Goal: Information Seeking & Learning: Learn about a topic

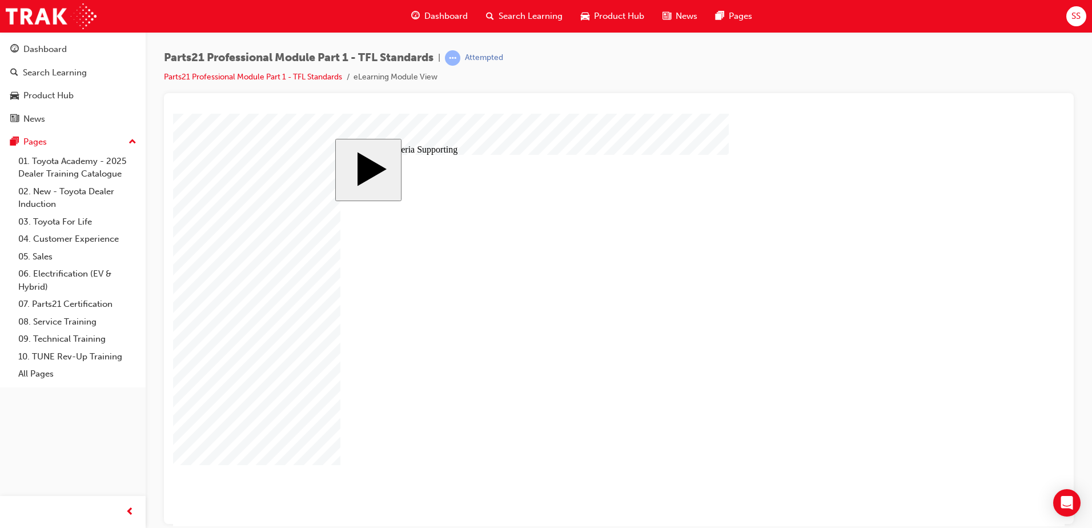
type input "12"
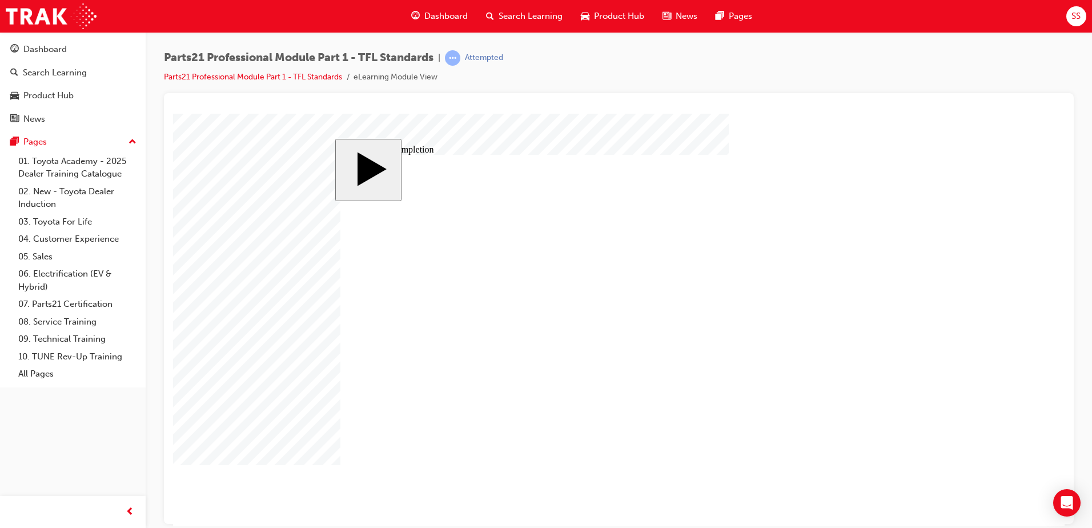
drag, startPoint x: 1067, startPoint y: 265, endPoint x: 890, endPoint y: 155, distance: 208.5
click at [1067, 265] on div at bounding box center [619, 308] width 910 height 431
drag, startPoint x: 488, startPoint y: 437, endPoint x: 495, endPoint y: 438, distance: 7.0
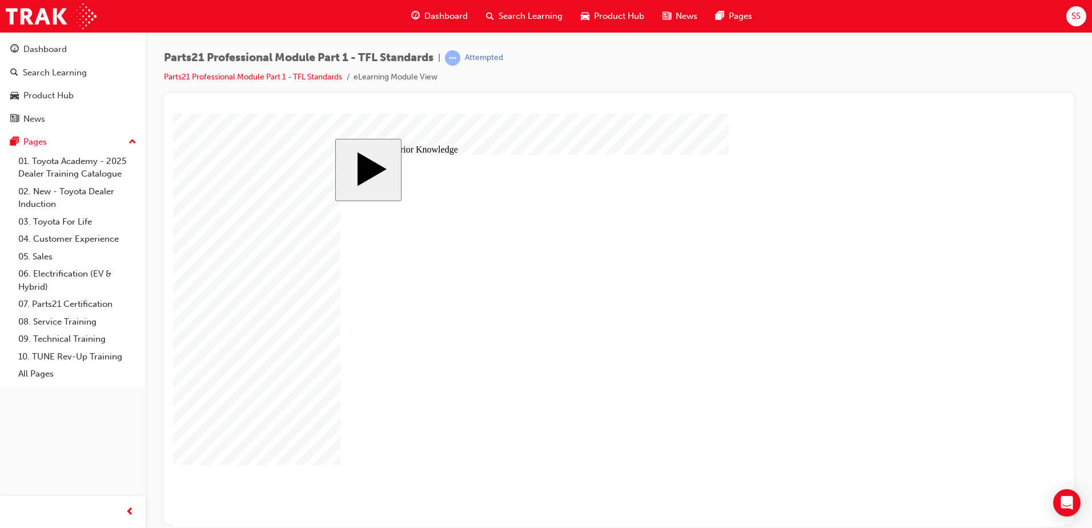
type input "2"
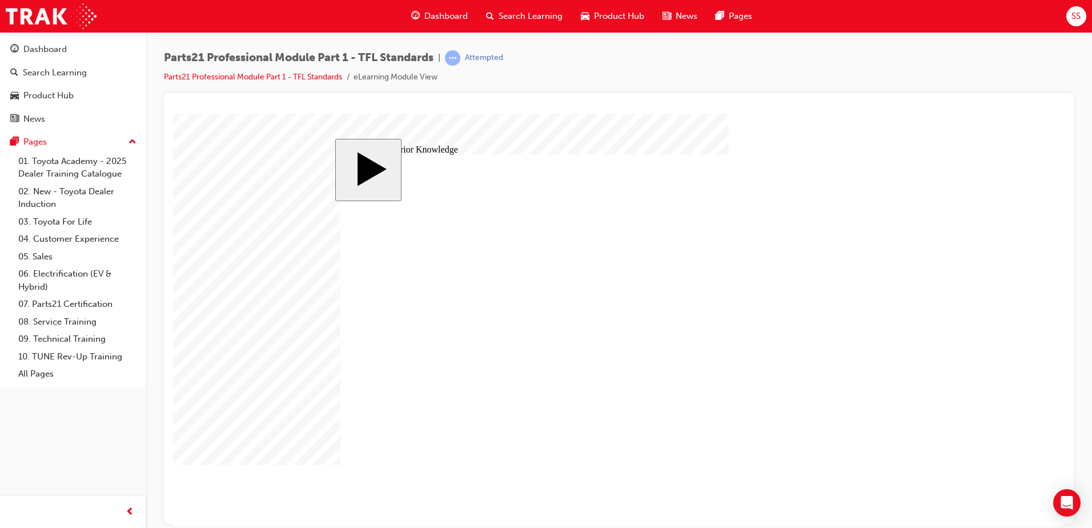
type input "3"
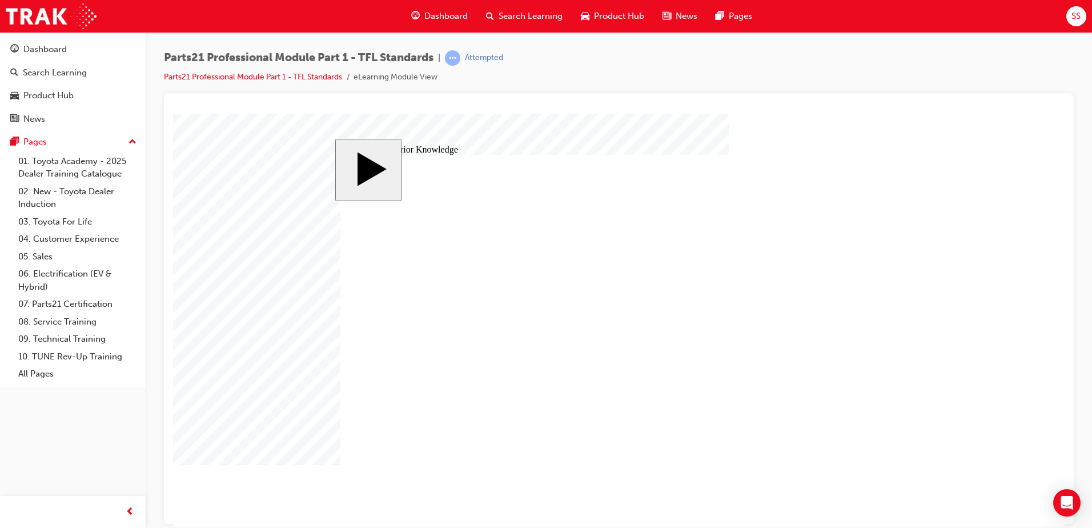
type input "7"
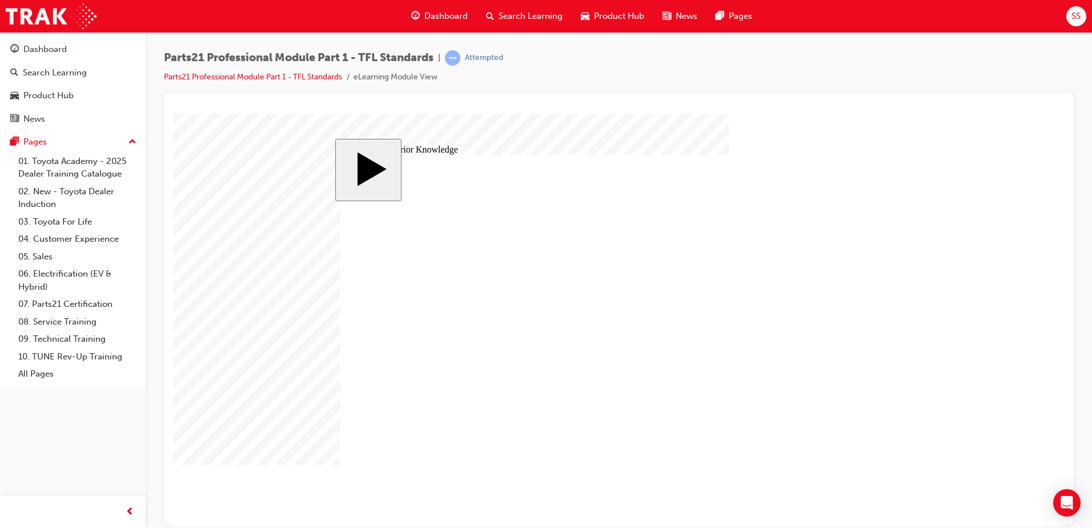
checkbox input "true"
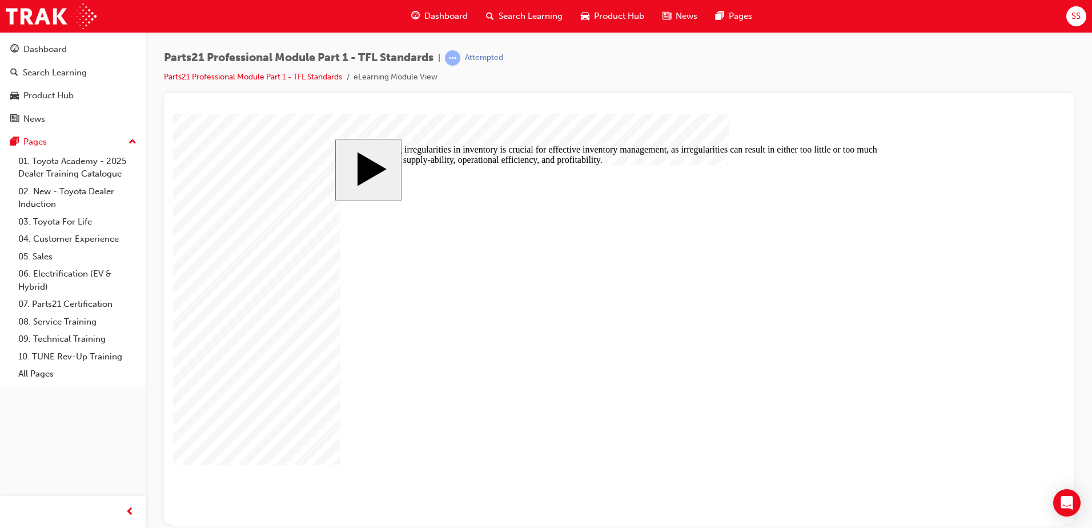
radio input "true"
drag, startPoint x: 473, startPoint y: 303, endPoint x: 480, endPoint y: 268, distance: 35.5
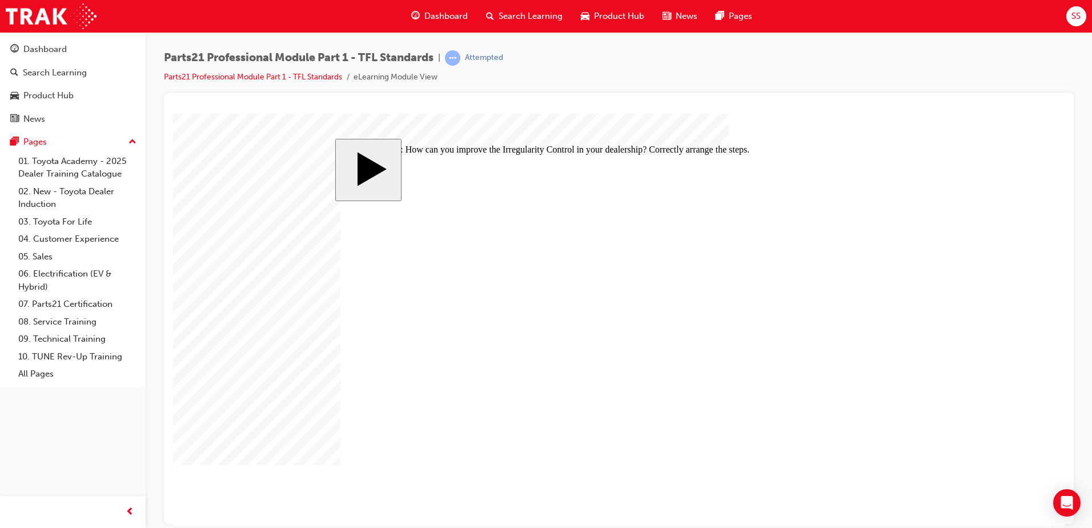
drag, startPoint x: 469, startPoint y: 300, endPoint x: 472, endPoint y: 335, distance: 35.5
drag, startPoint x: 475, startPoint y: 357, endPoint x: 482, endPoint y: 301, distance: 56.4
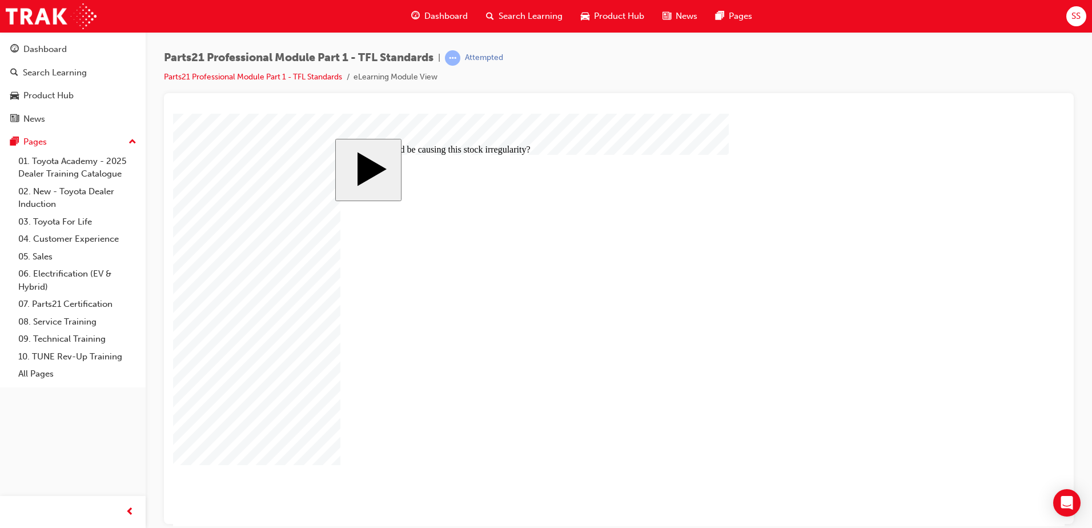
radio input "false"
radio input "true"
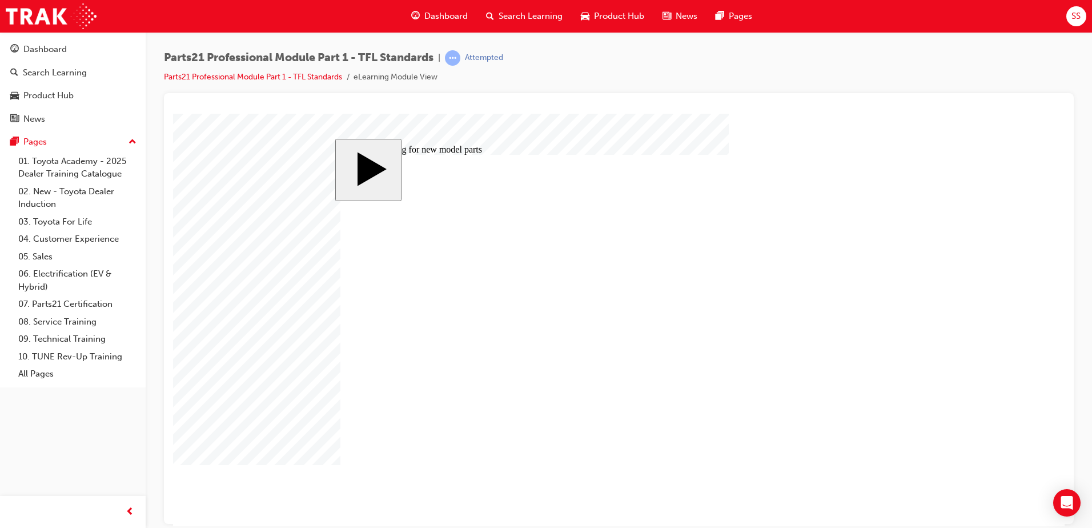
drag, startPoint x: 458, startPoint y: 351, endPoint x: 612, endPoint y: 342, distance: 154.5
drag, startPoint x: 787, startPoint y: 354, endPoint x: 450, endPoint y: 343, distance: 337.3
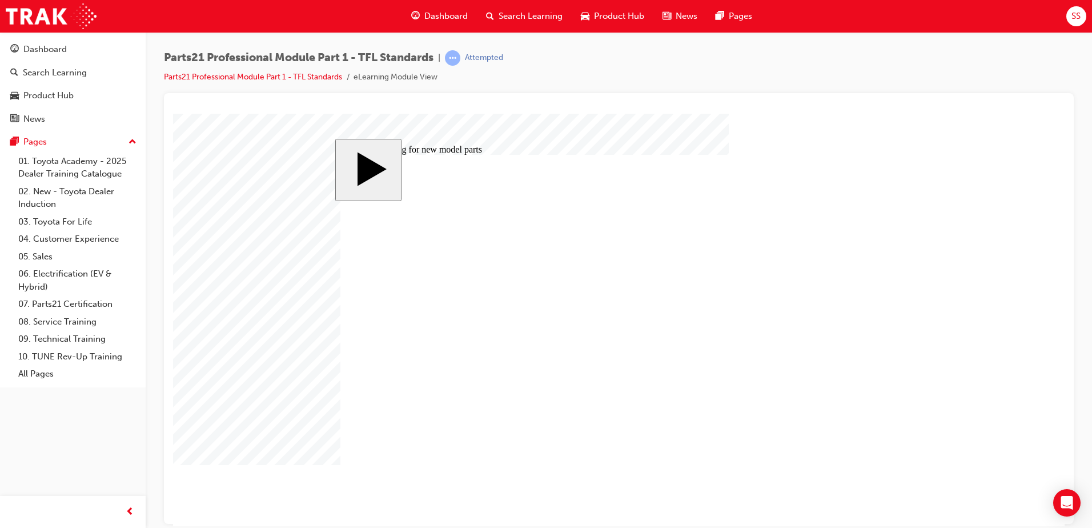
drag, startPoint x: 987, startPoint y: 458, endPoint x: 880, endPoint y: 500, distance: 114.9
click at [987, 458] on body "slide: Professional Development Path MENU Rectangle 6 HELP Rectangle 6 EXIT Rec…" at bounding box center [619, 319] width 892 height 413
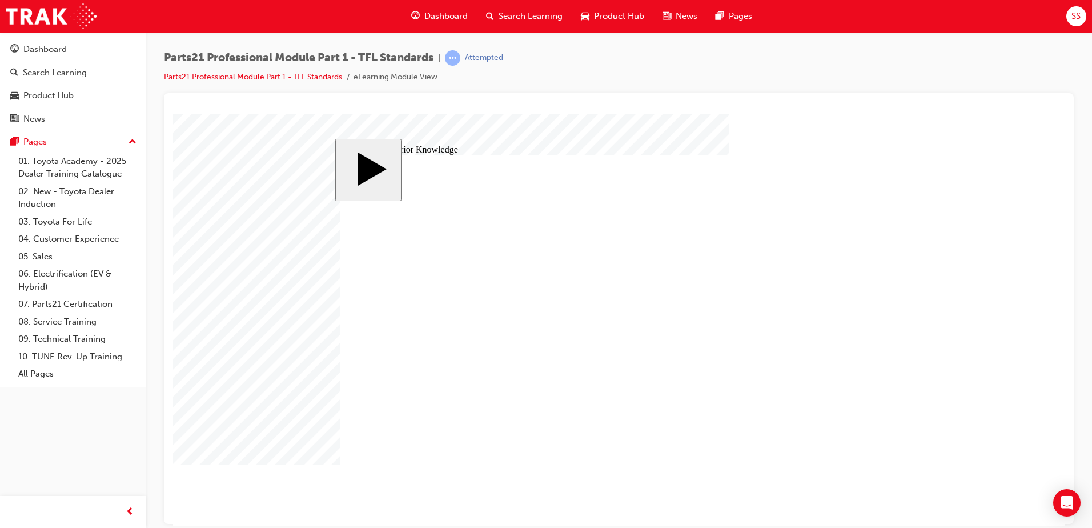
drag, startPoint x: 874, startPoint y: 469, endPoint x: 866, endPoint y: 457, distance: 14.4
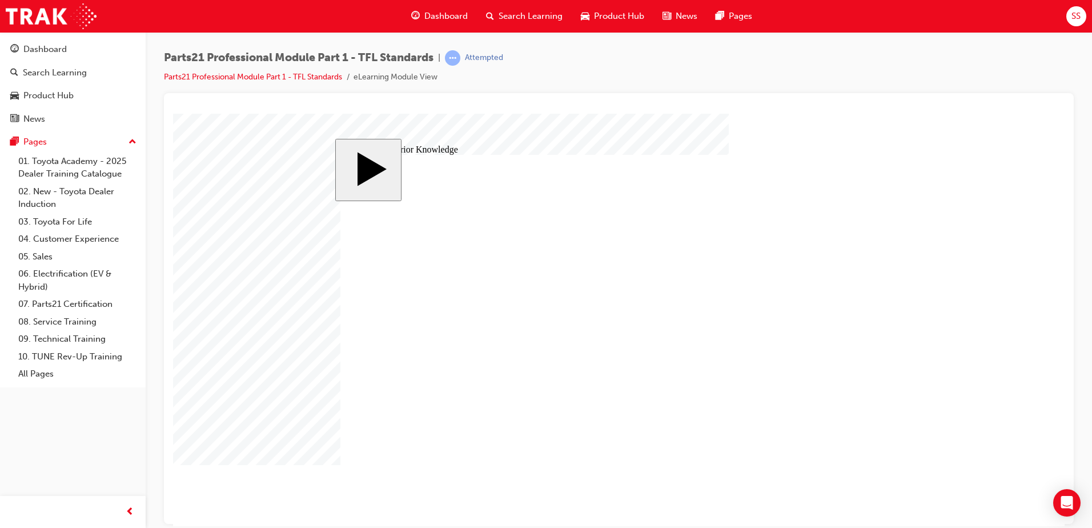
drag, startPoint x: 483, startPoint y: 336, endPoint x: 555, endPoint y: 316, distance: 74.7
drag, startPoint x: 486, startPoint y: 334, endPoint x: 662, endPoint y: 325, distance: 176.8
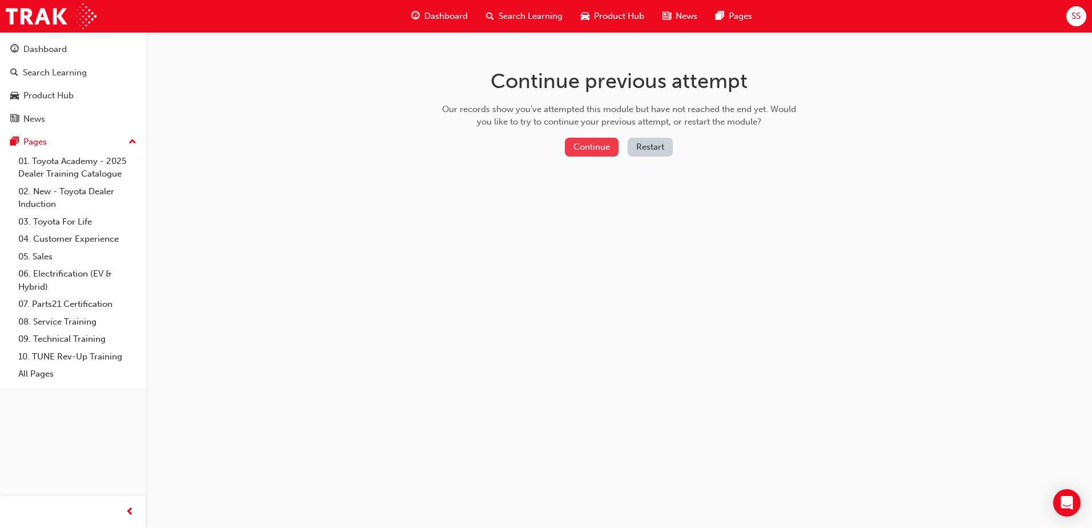
click at [596, 147] on button "Continue" at bounding box center [592, 147] width 54 height 19
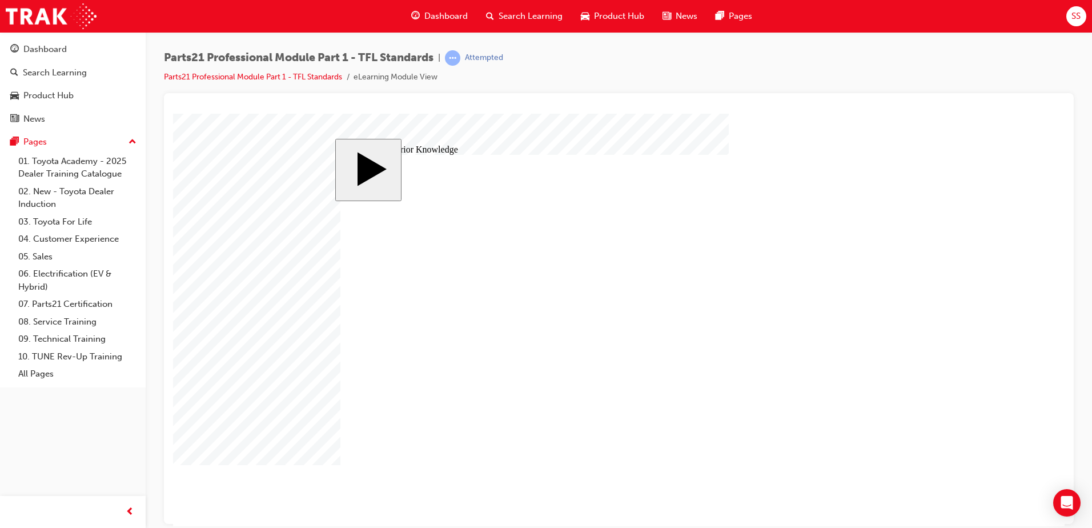
drag, startPoint x: 481, startPoint y: 328, endPoint x: 779, endPoint y: 329, distance: 298.8
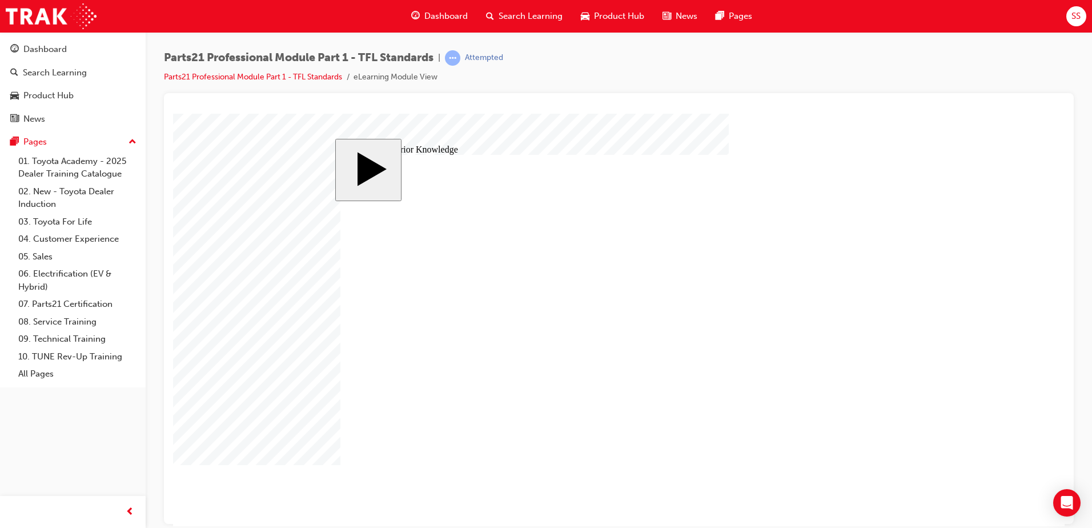
drag, startPoint x: 399, startPoint y: 349, endPoint x: 409, endPoint y: 366, distance: 19.7
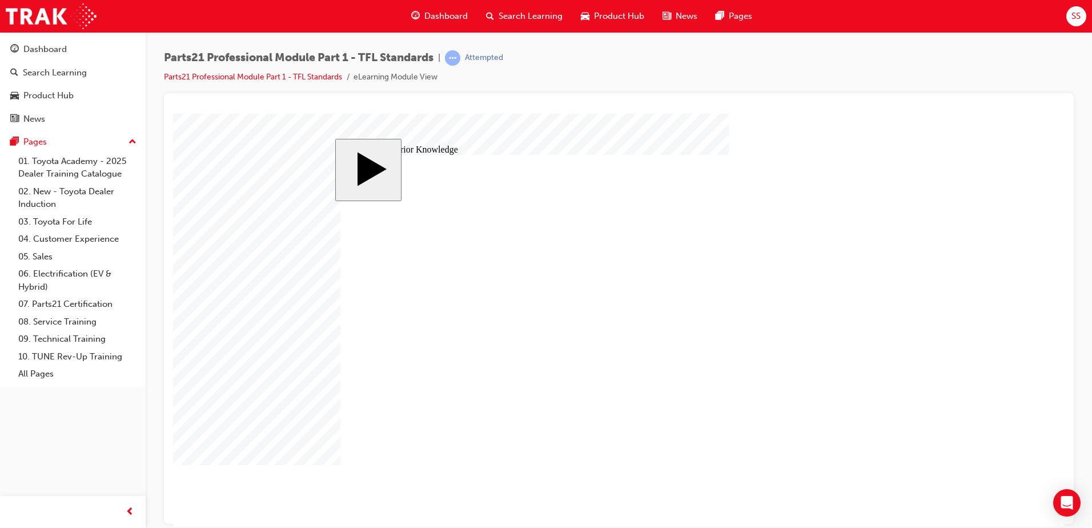
drag, startPoint x: 829, startPoint y: 366, endPoint x: 661, endPoint y: 357, distance: 168.2
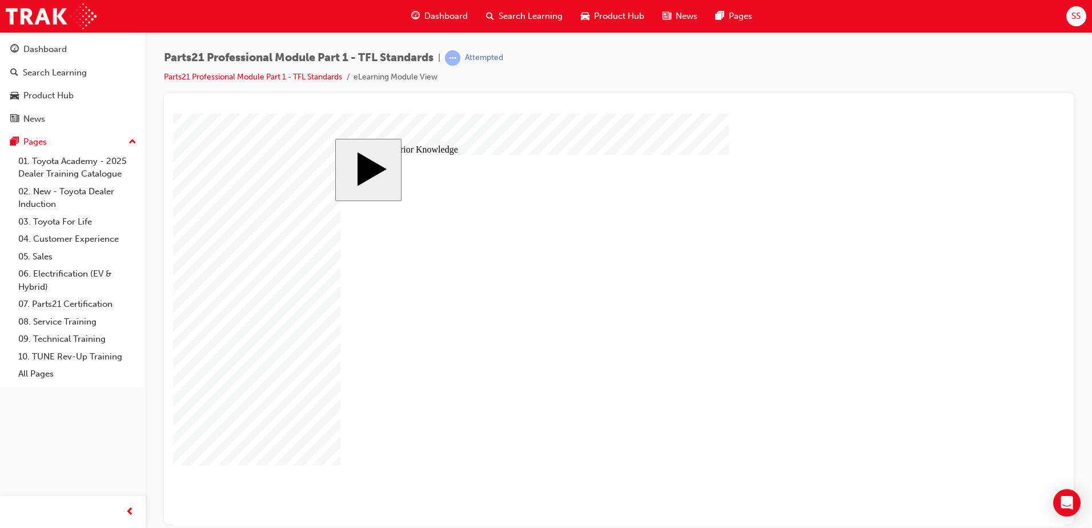
drag, startPoint x: 694, startPoint y: 354, endPoint x: 631, endPoint y: 349, distance: 63.6
drag, startPoint x: 477, startPoint y: 330, endPoint x: 575, endPoint y: 319, distance: 98.9
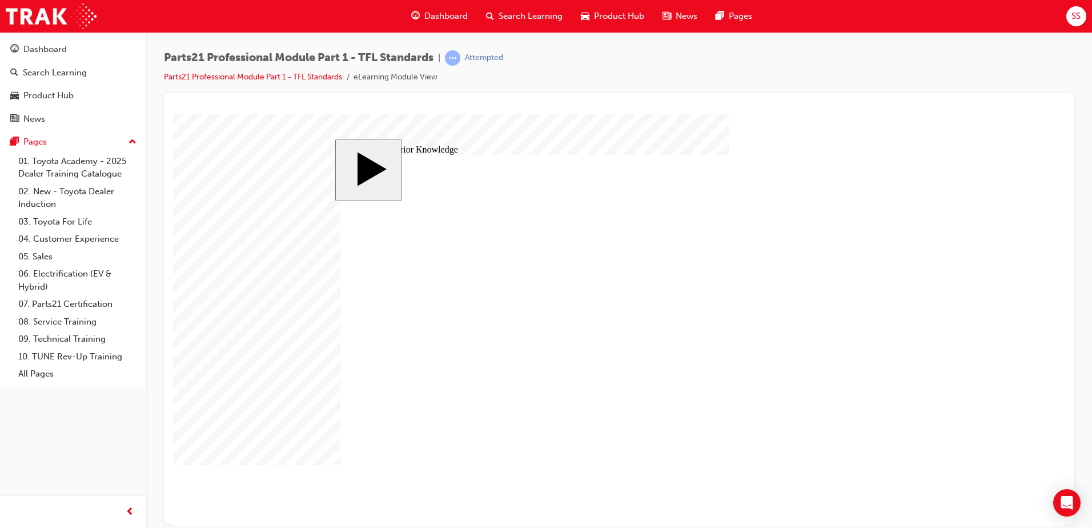
drag, startPoint x: 454, startPoint y: 385, endPoint x: 652, endPoint y: 393, distance: 197.8
drag, startPoint x: 809, startPoint y: 398, endPoint x: 650, endPoint y: 374, distance: 160.1
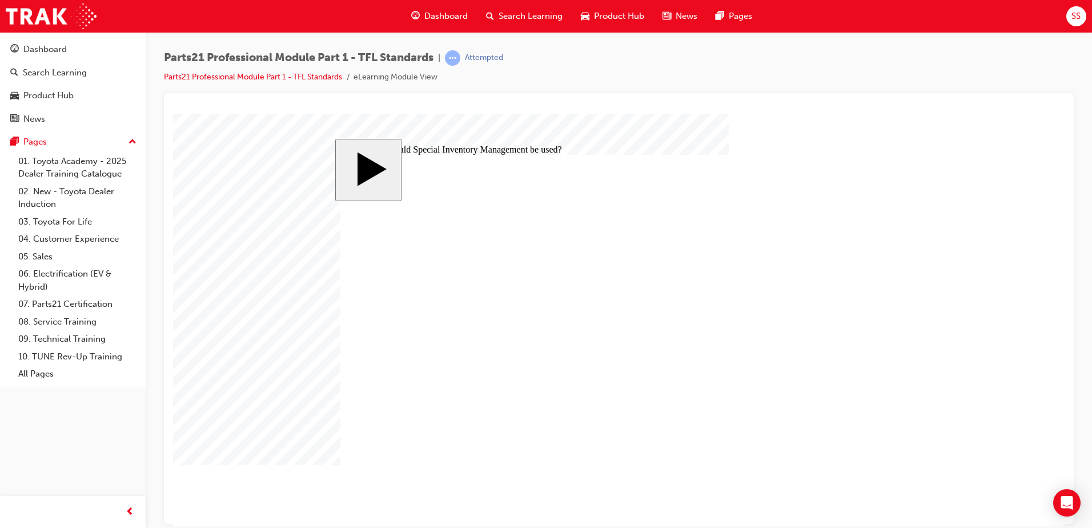
radio input "false"
radio input "true"
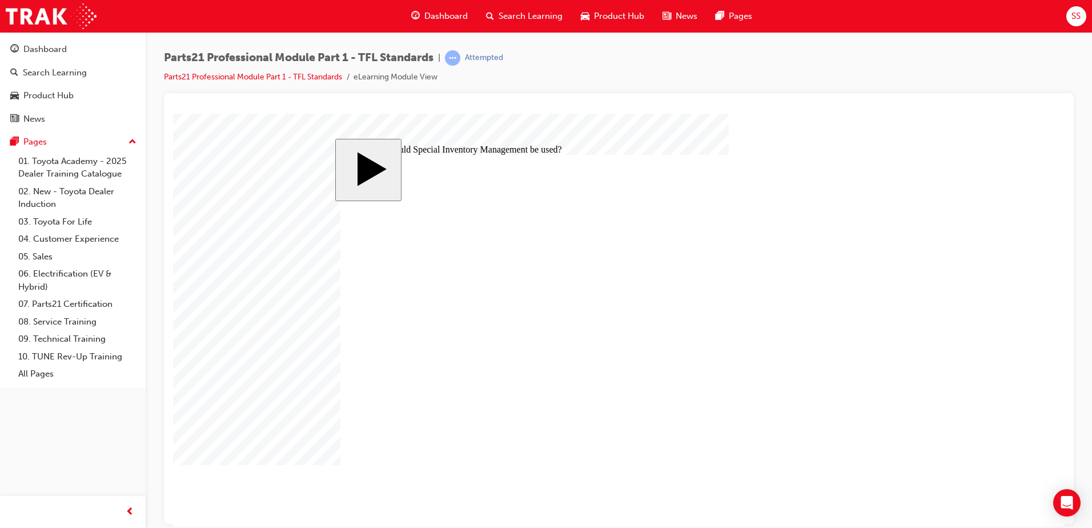
radio input "true"
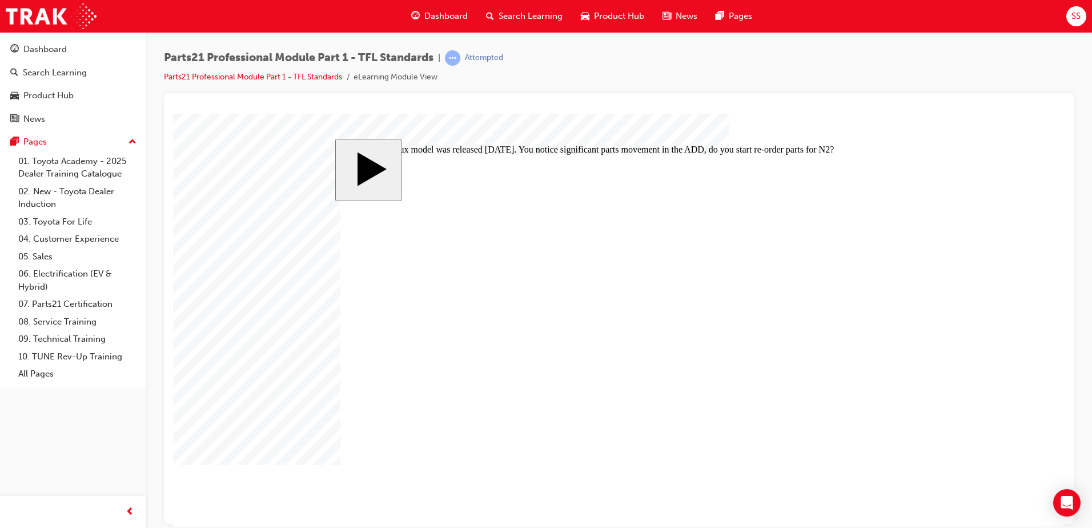
radio input "true"
drag, startPoint x: 700, startPoint y: 325, endPoint x: 668, endPoint y: 324, distance: 32.0
drag, startPoint x: 678, startPoint y: 353, endPoint x: 638, endPoint y: 355, distance: 40.0
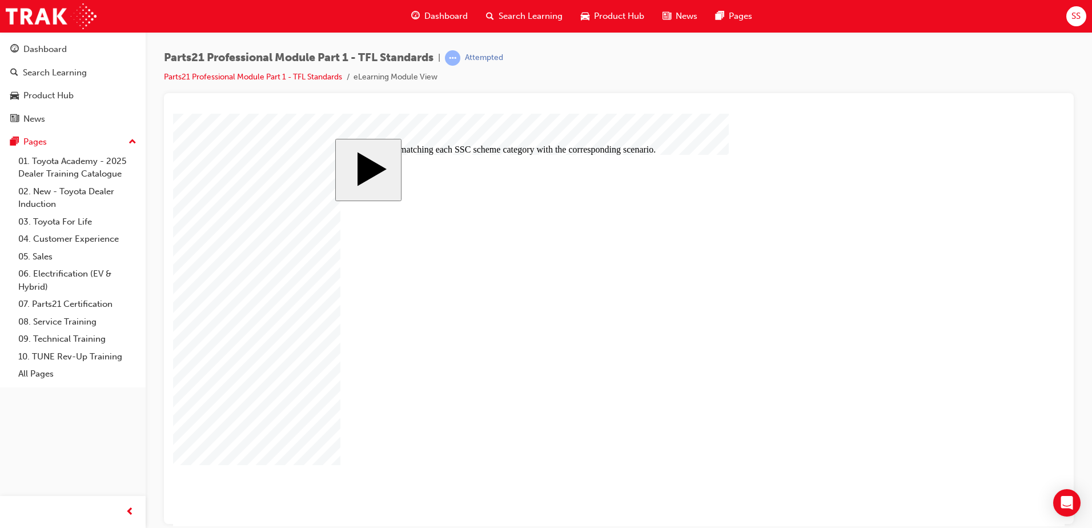
drag, startPoint x: 702, startPoint y: 283, endPoint x: 641, endPoint y: 292, distance: 62.3
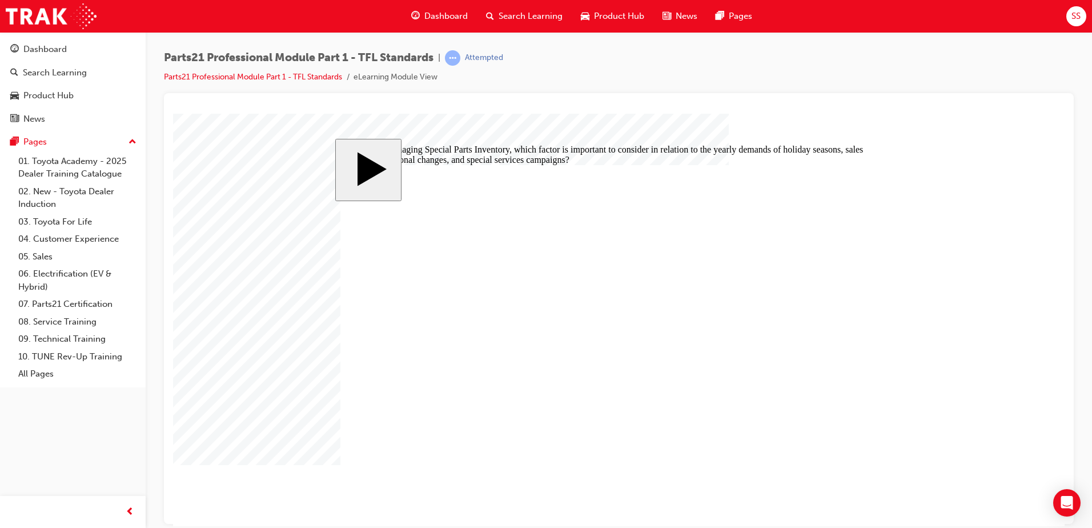
radio input "true"
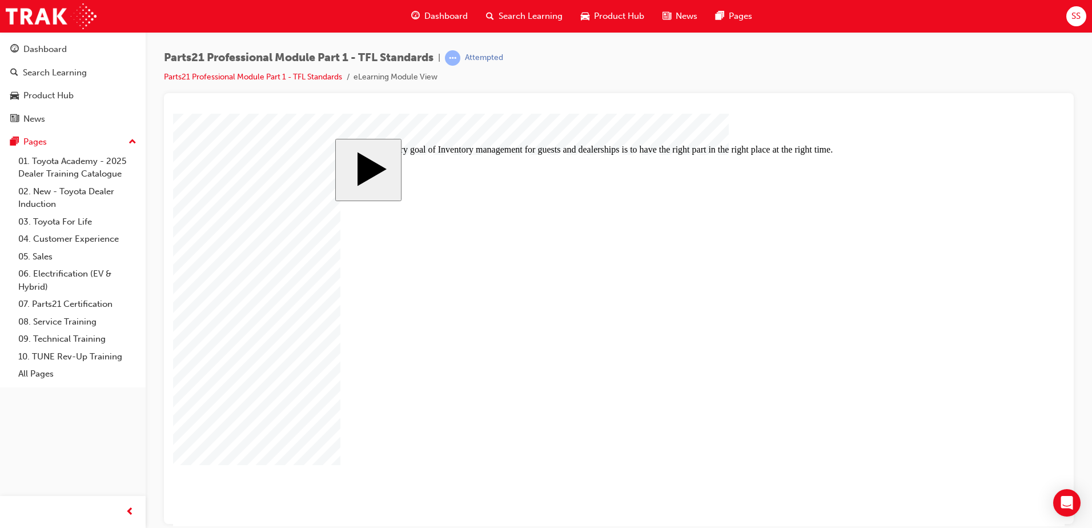
radio input "true"
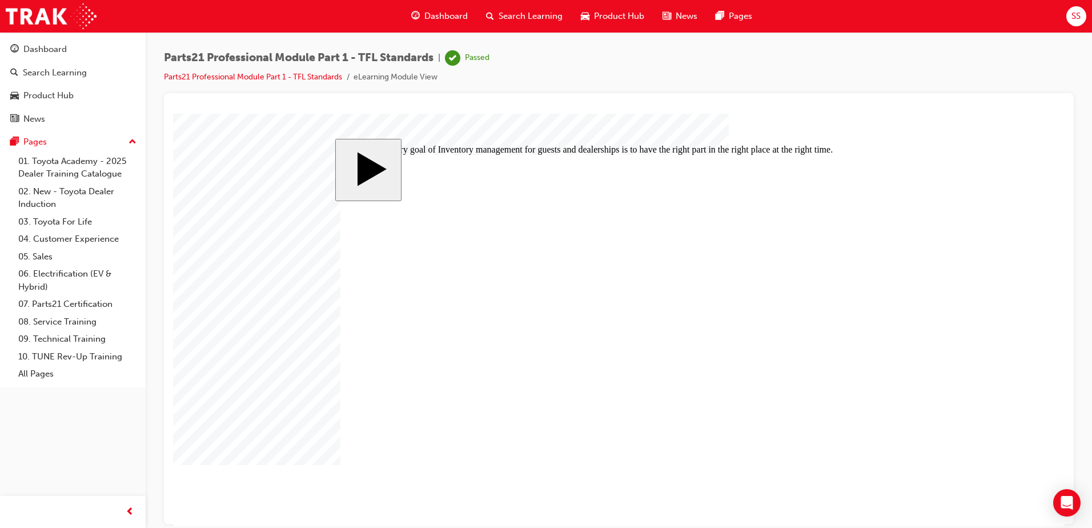
radio input "true"
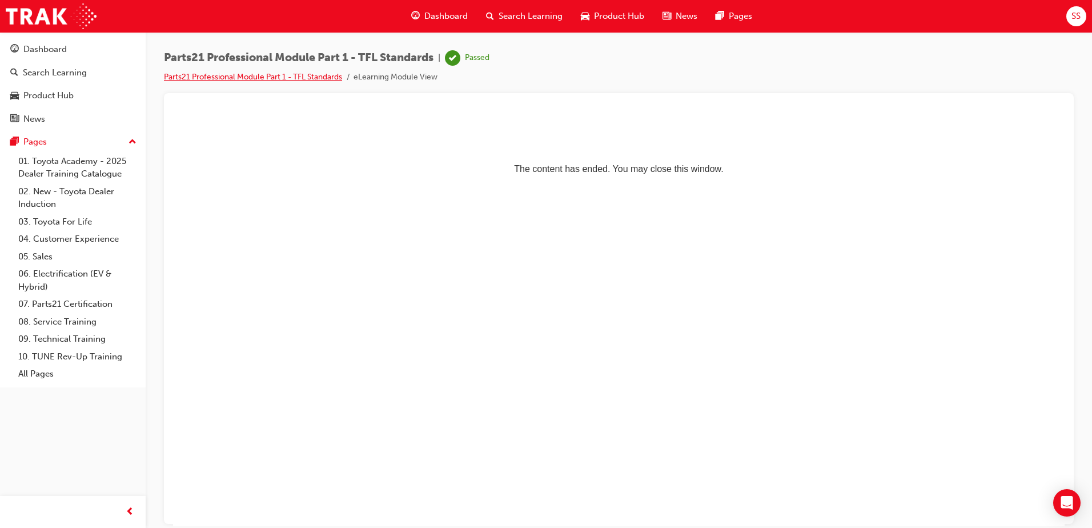
click at [286, 78] on link "Parts21 Professional Module Part 1 - TFL Standards" at bounding box center [253, 77] width 178 height 10
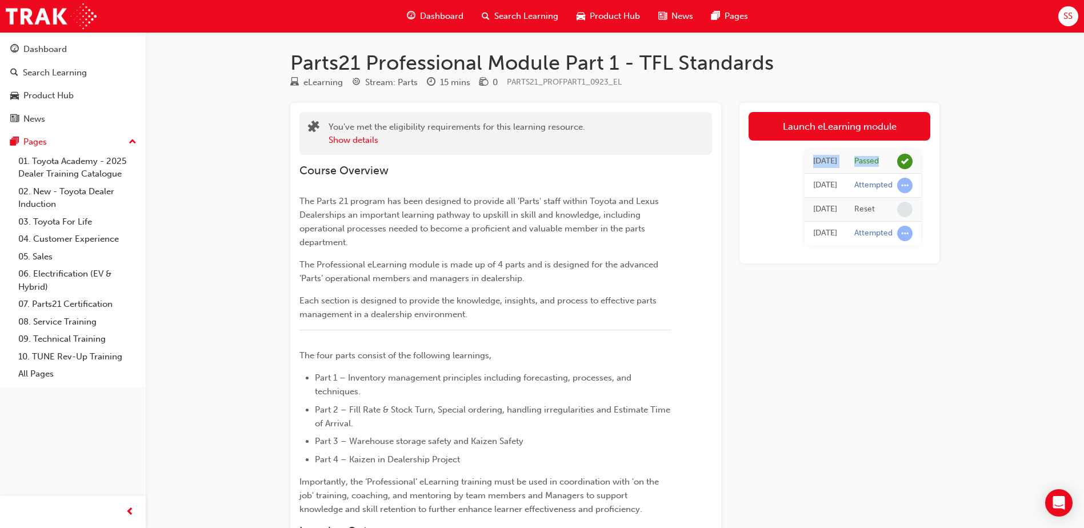
drag, startPoint x: 916, startPoint y: 165, endPoint x: 774, endPoint y: 154, distance: 142.1
click at [805, 154] on tr "[DATE] Passed" at bounding box center [863, 162] width 117 height 24
drag, startPoint x: 774, startPoint y: 154, endPoint x: 766, endPoint y: 166, distance: 14.3
click at [805, 166] on td "[DATE]" at bounding box center [825, 162] width 41 height 24
click at [1029, 173] on div "Parts21 Professional Module Part 1 - TFL Standards eLearning Stream: Parts 15 m…" at bounding box center [542, 493] width 1084 height 986
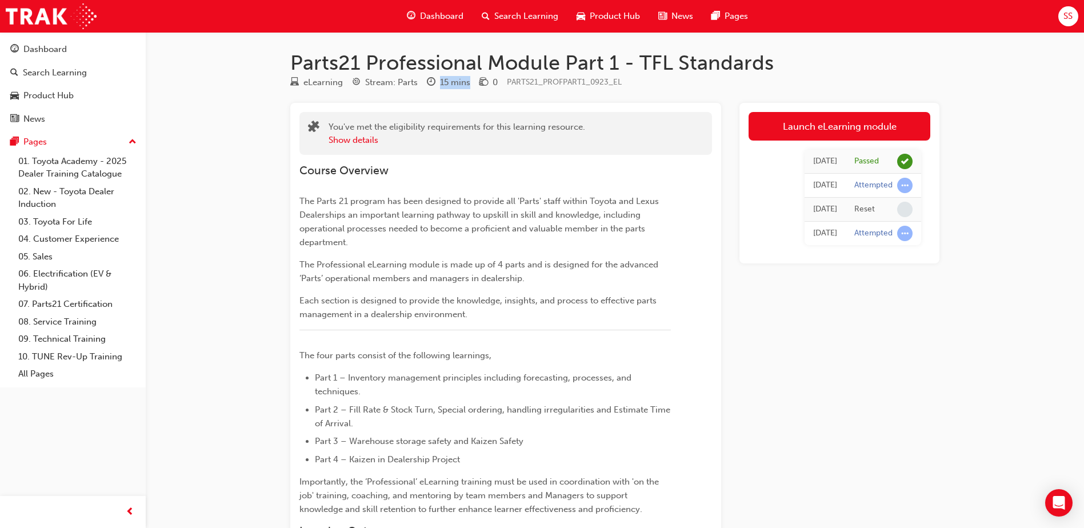
drag, startPoint x: 435, startPoint y: 84, endPoint x: 475, endPoint y: 85, distance: 40.6
click at [475, 85] on div "eLearning Stream: Parts 15 mins 0 PARTS21_PROFPART1_0923_EL" at bounding box center [614, 84] width 649 height 19
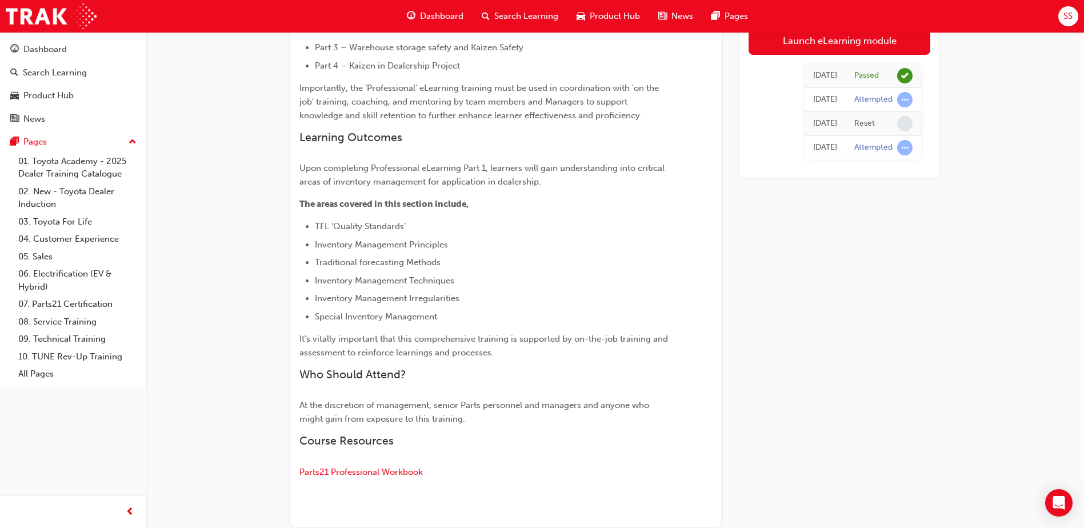
scroll to position [458, 0]
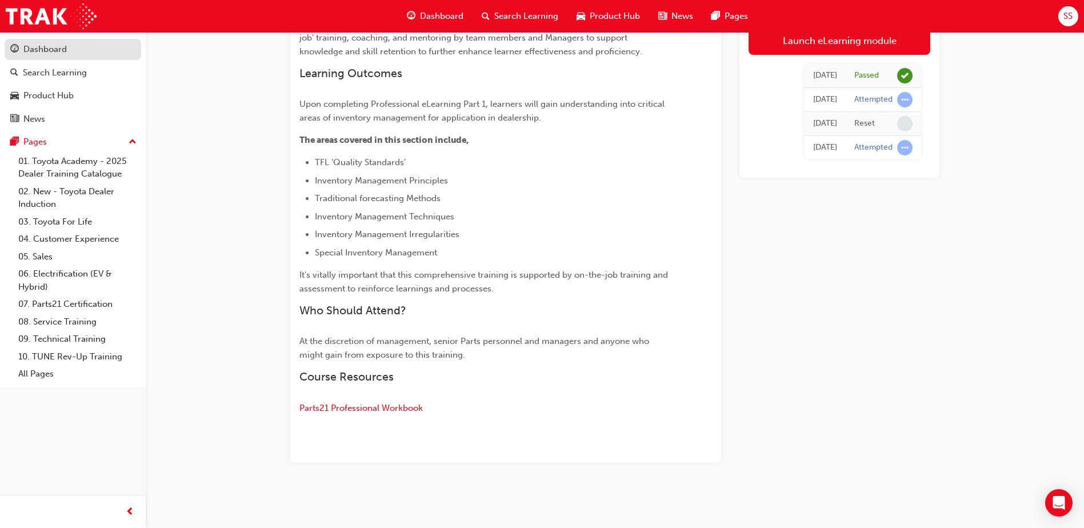
click at [42, 53] on div "Dashboard" at bounding box center [44, 49] width 43 height 13
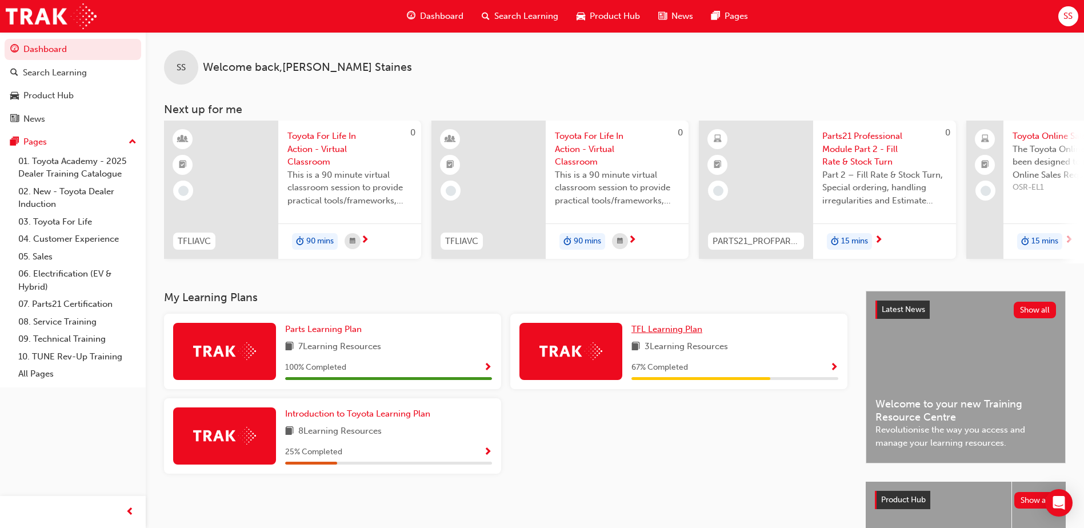
click at [673, 334] on span "TFL Learning Plan" at bounding box center [666, 329] width 71 height 10
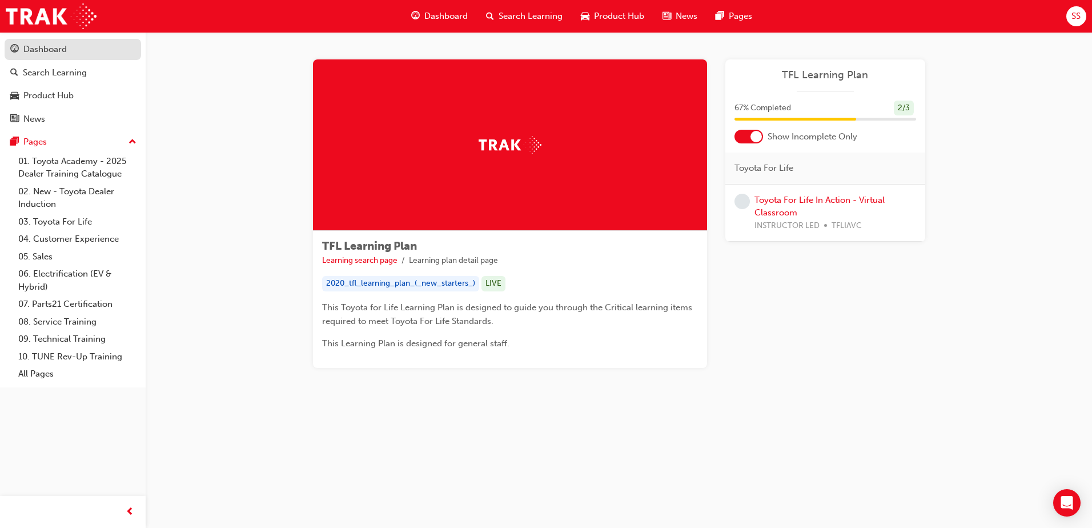
click at [49, 54] on div "Dashboard" at bounding box center [44, 49] width 43 height 13
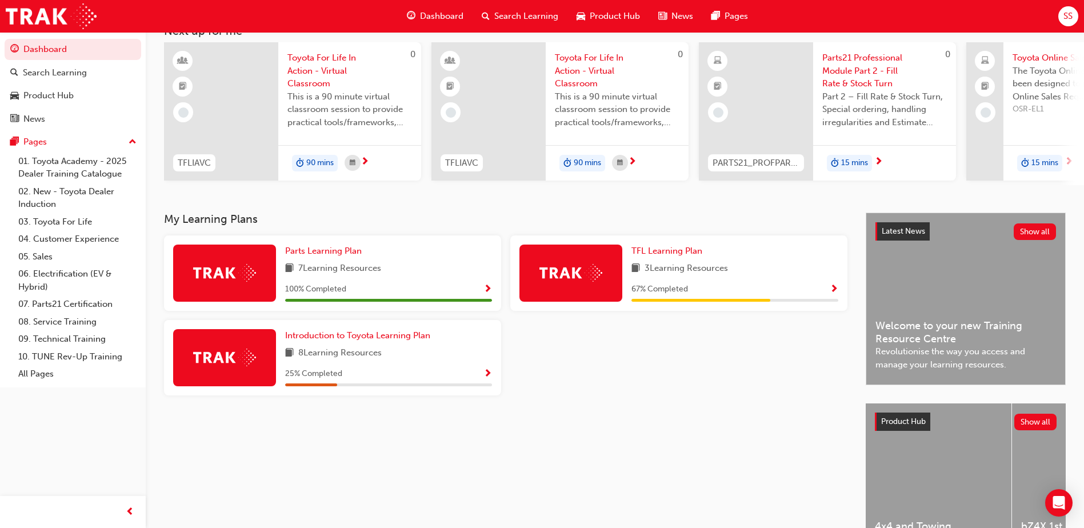
scroll to position [114, 0]
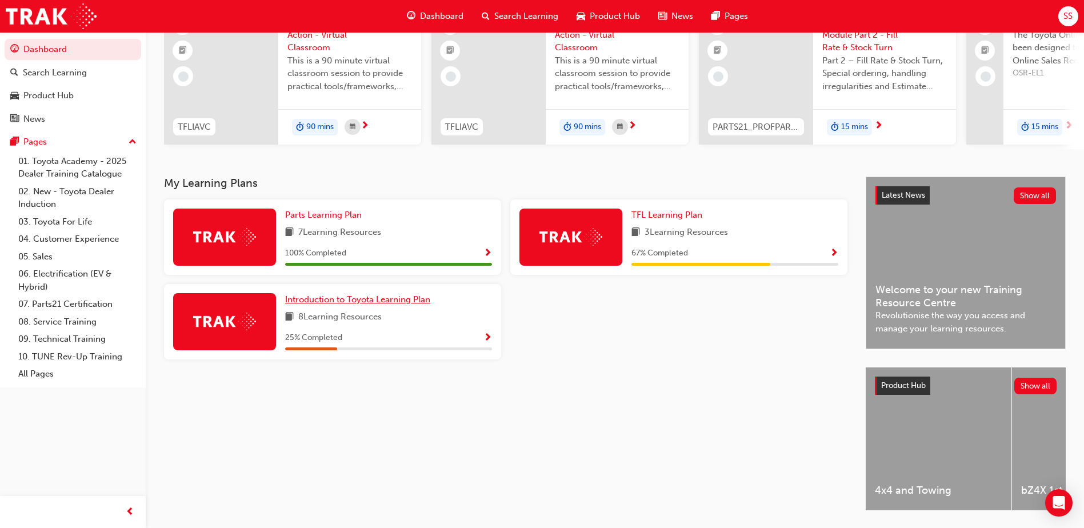
click at [361, 304] on span "Introduction to Toyota Learning Plan" at bounding box center [357, 299] width 145 height 10
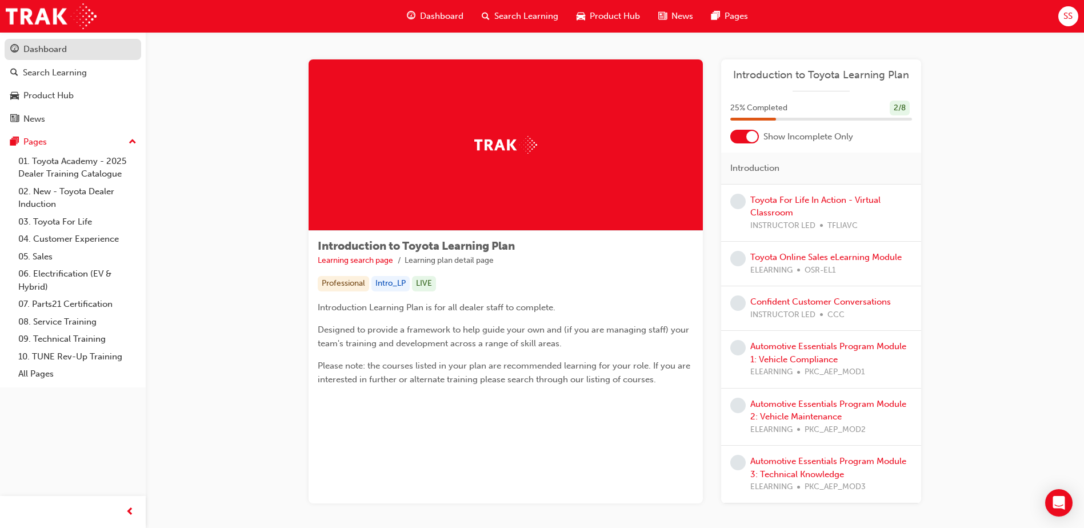
click at [69, 54] on div "Dashboard" at bounding box center [72, 49] width 125 height 14
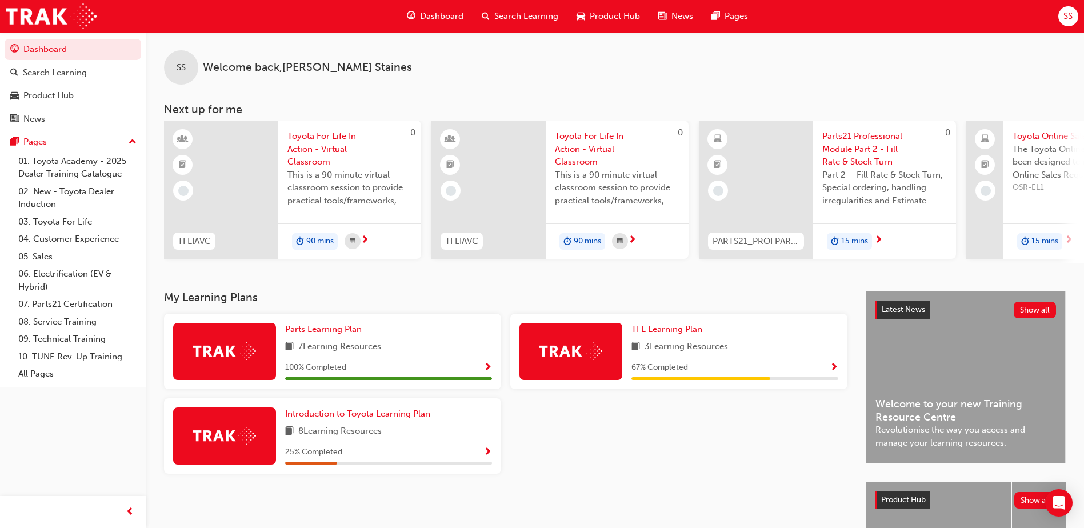
click at [325, 334] on span "Parts Learning Plan" at bounding box center [323, 329] width 77 height 10
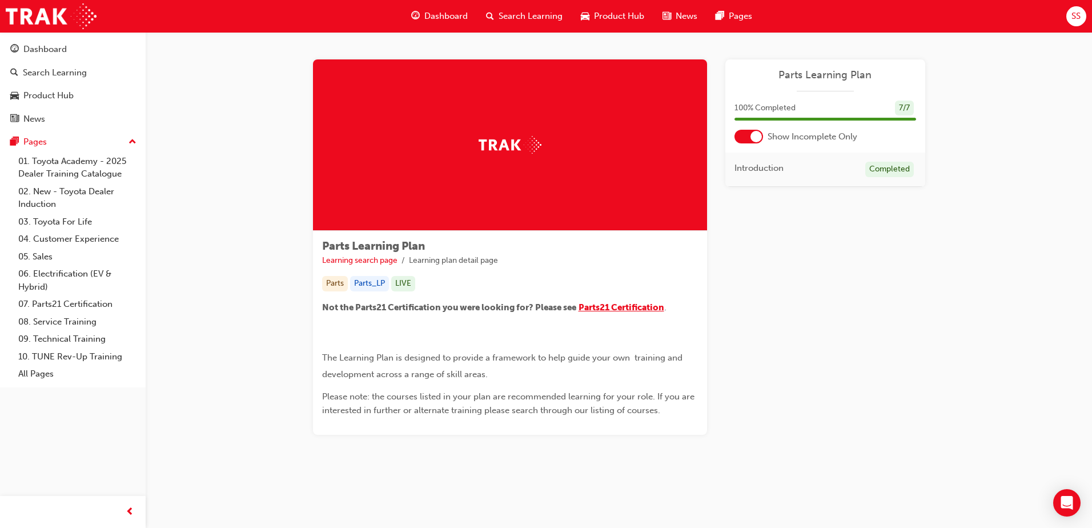
click at [651, 307] on span "Parts21 Certification" at bounding box center [622, 307] width 86 height 10
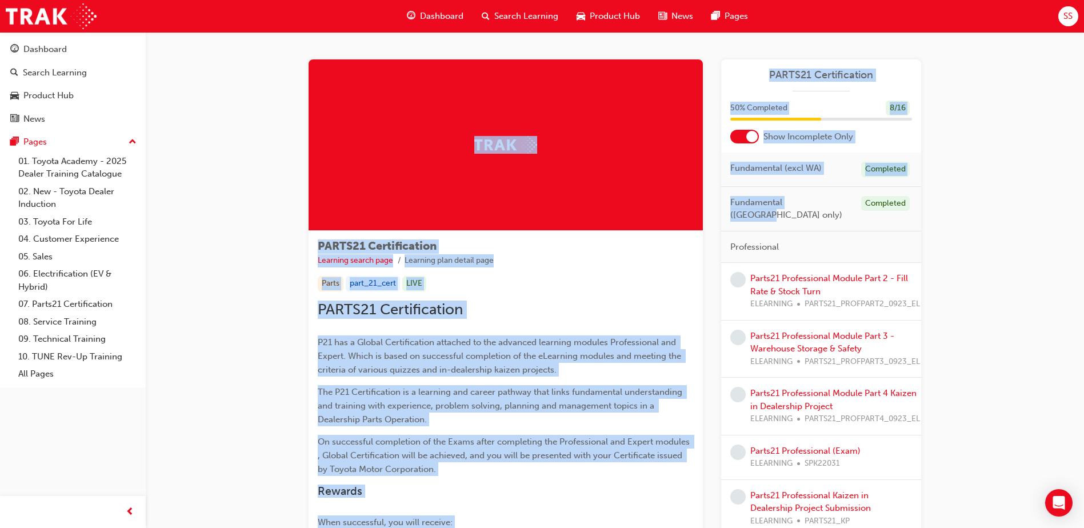
drag, startPoint x: 818, startPoint y: 206, endPoint x: 710, endPoint y: 217, distance: 107.9
click at [710, 217] on div "PARTS21 Certification Learning search page Learning plan detail page Parts part…" at bounding box center [615, 387] width 613 height 656
drag, startPoint x: 710, startPoint y: 217, endPoint x: 789, endPoint y: 209, distance: 79.3
click at [789, 209] on div "Fundamental ([GEOGRAPHIC_DATA] only) Completed" at bounding box center [821, 209] width 200 height 45
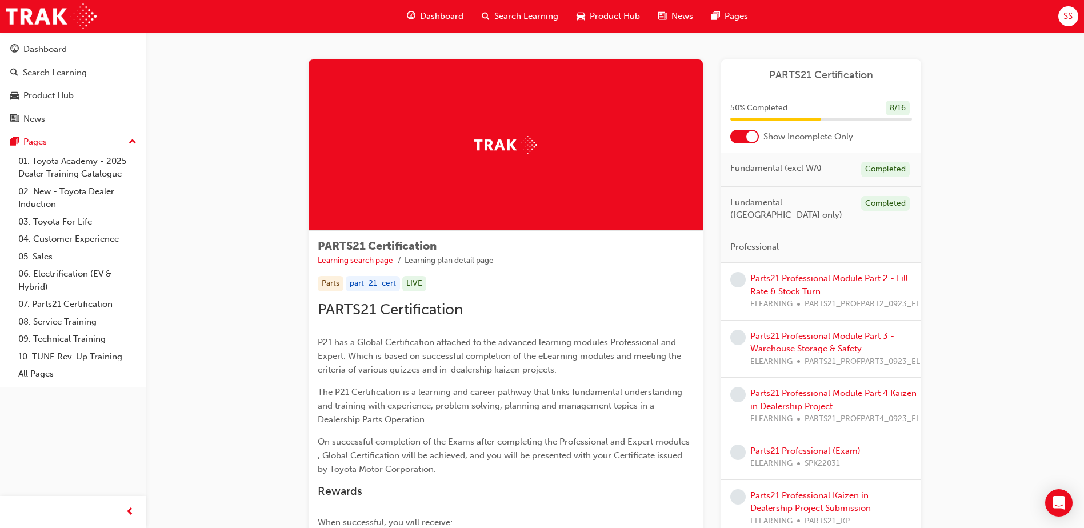
click at [781, 275] on link "Parts21 Professional Module Part 2 - Fill Rate & Stock Turn" at bounding box center [829, 284] width 158 height 23
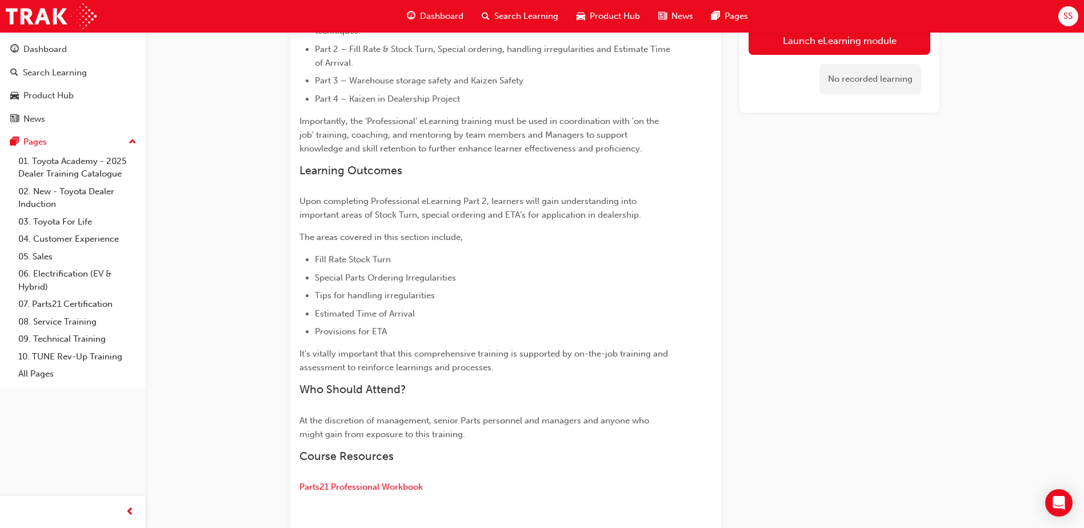
scroll to position [325, 0]
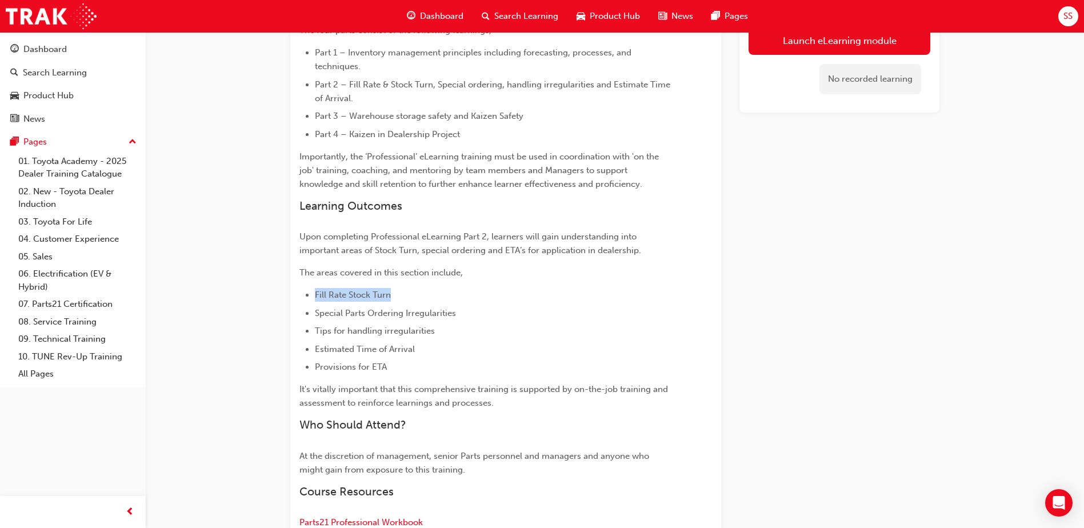
drag, startPoint x: 396, startPoint y: 294, endPoint x: 313, endPoint y: 302, distance: 83.8
click at [313, 302] on ul "Fill Rate Stock Turn Special Parts Ordering Irregularities Tips for handling ir…" at bounding box center [484, 331] width 371 height 86
drag, startPoint x: 313, startPoint y: 302, endPoint x: 513, endPoint y: 341, distance: 204.3
click at [513, 341] on ul "Fill Rate Stock Turn Special Parts Ordering Irregularities Tips for handling ir…" at bounding box center [484, 331] width 371 height 86
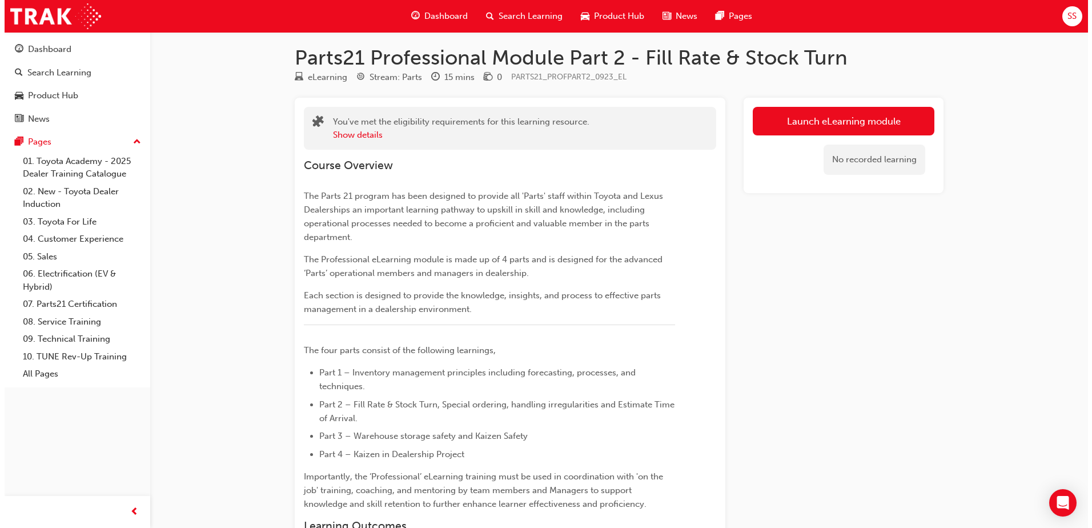
scroll to position [0, 0]
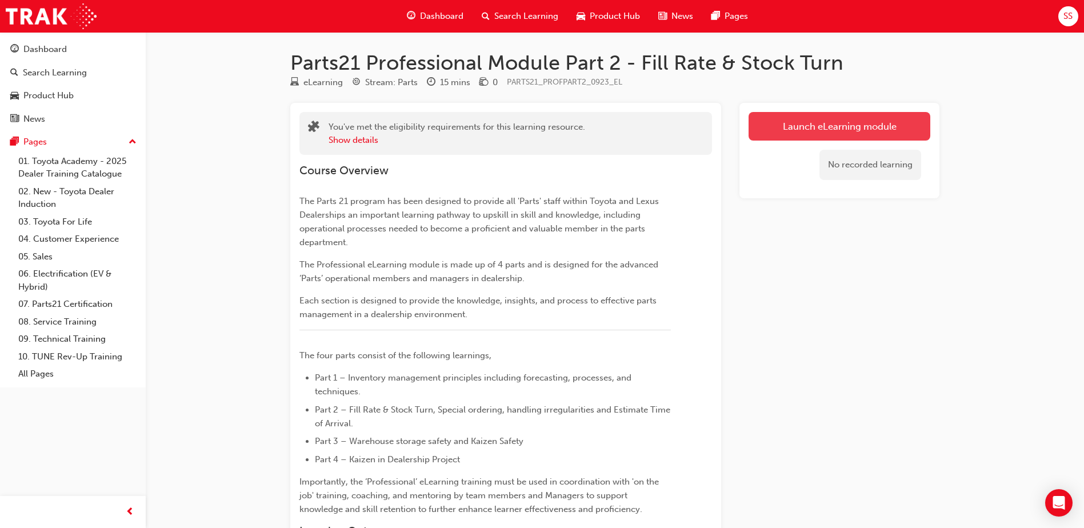
click at [817, 121] on link "Launch eLearning module" at bounding box center [840, 126] width 182 height 29
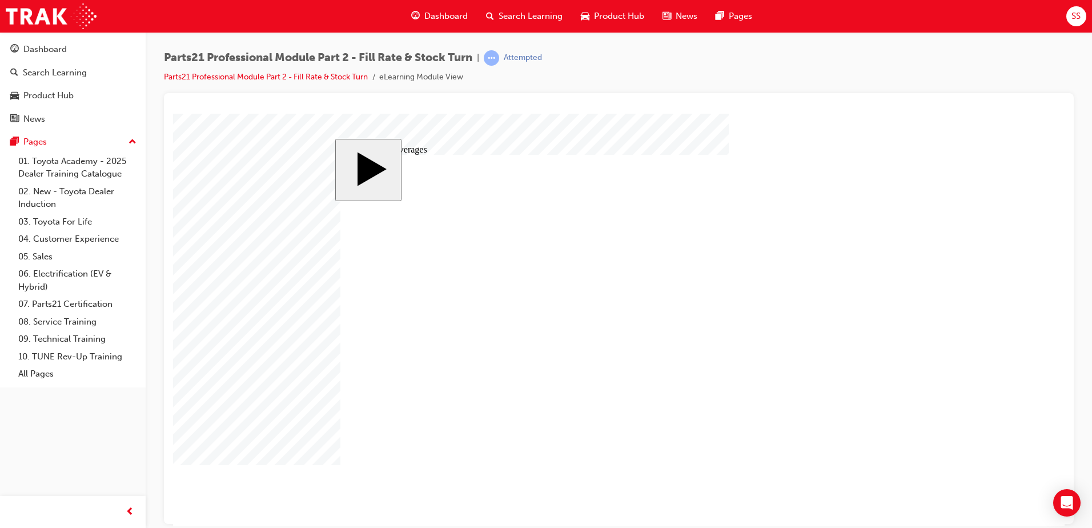
checkbox input "true"
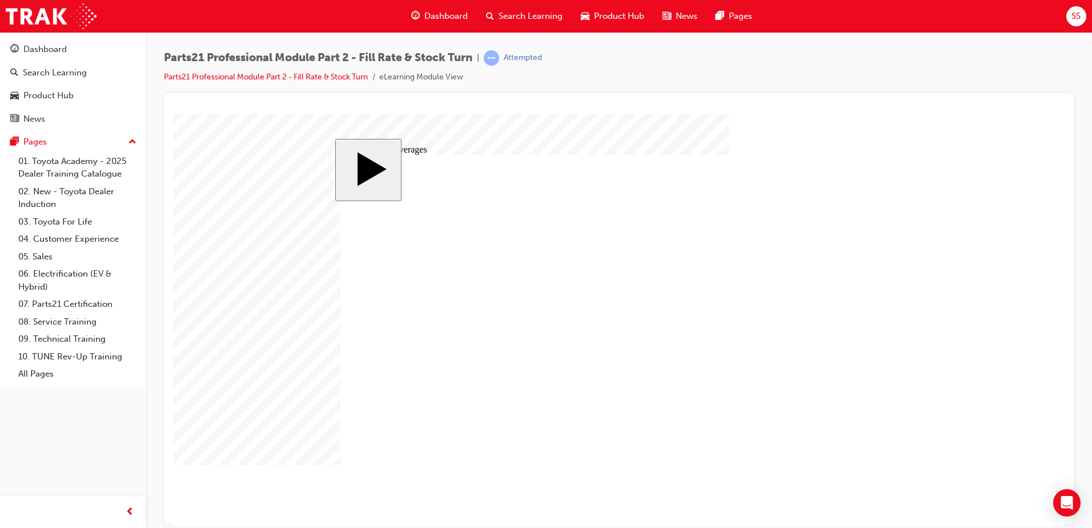
checkbox input "true"
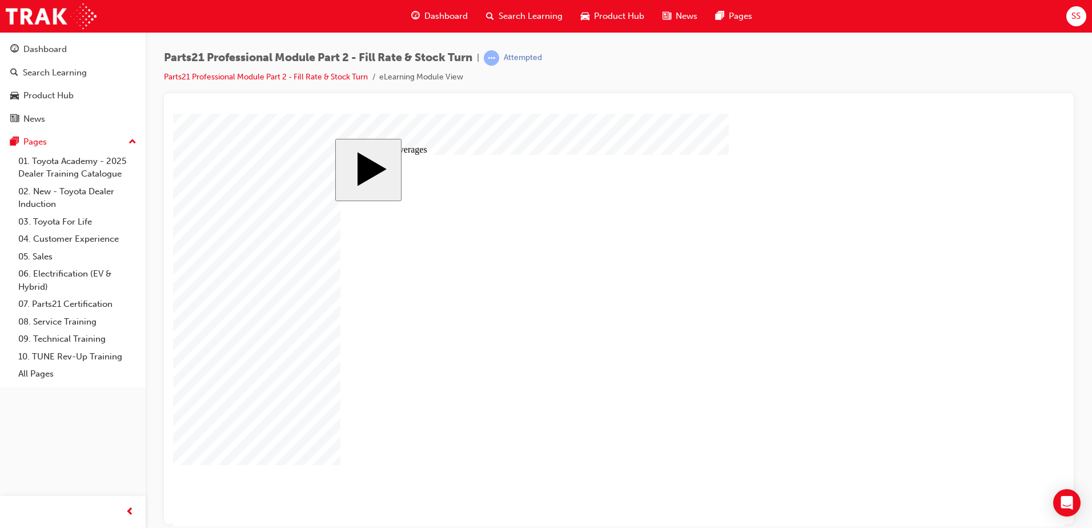
drag, startPoint x: 614, startPoint y: 233, endPoint x: 421, endPoint y: 230, distance: 193.7
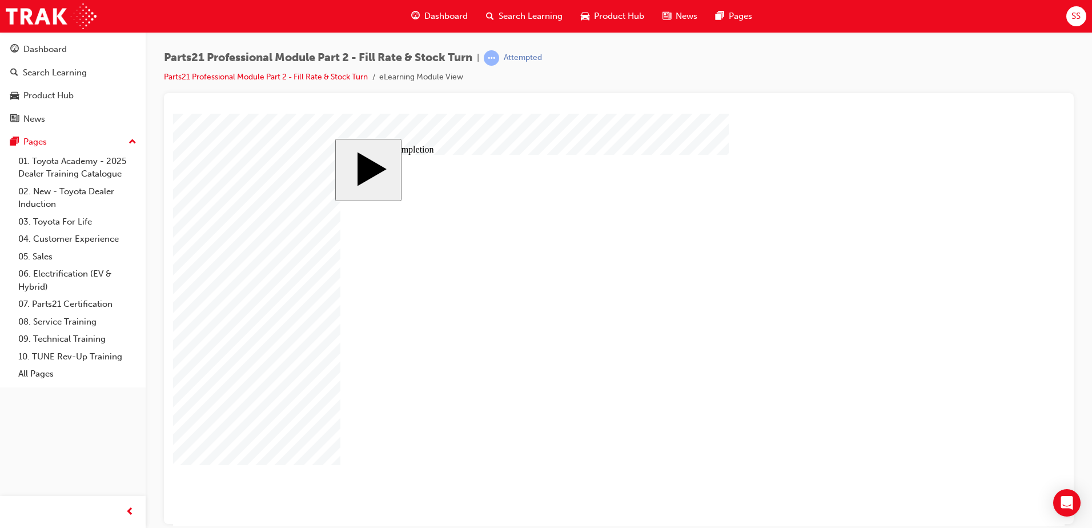
checkbox input "true"
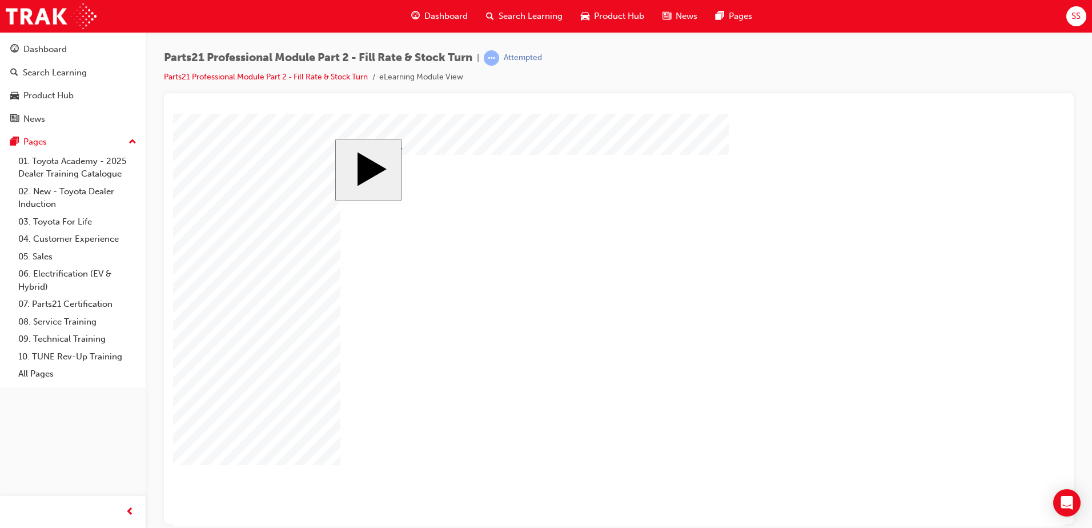
checkbox input "false"
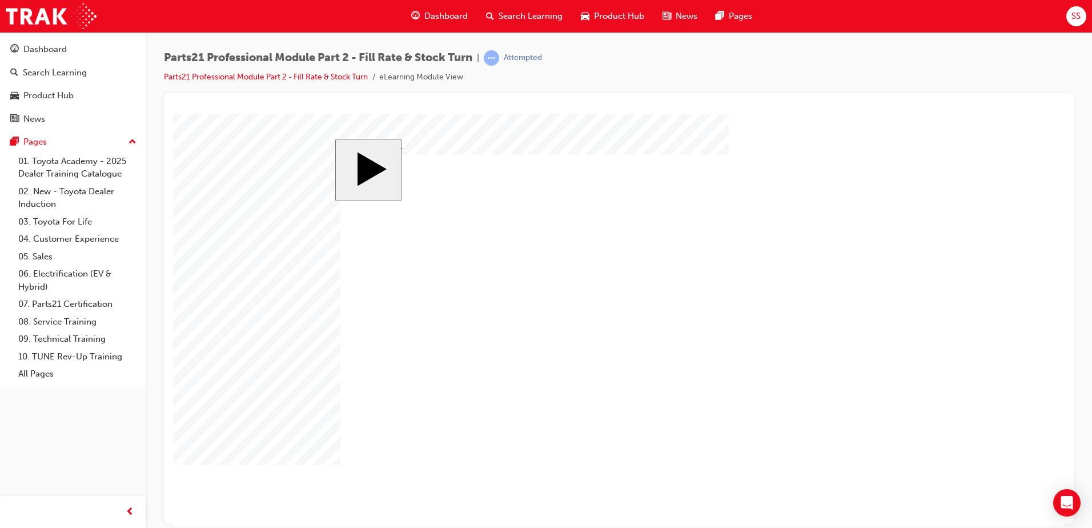
checkbox input "true"
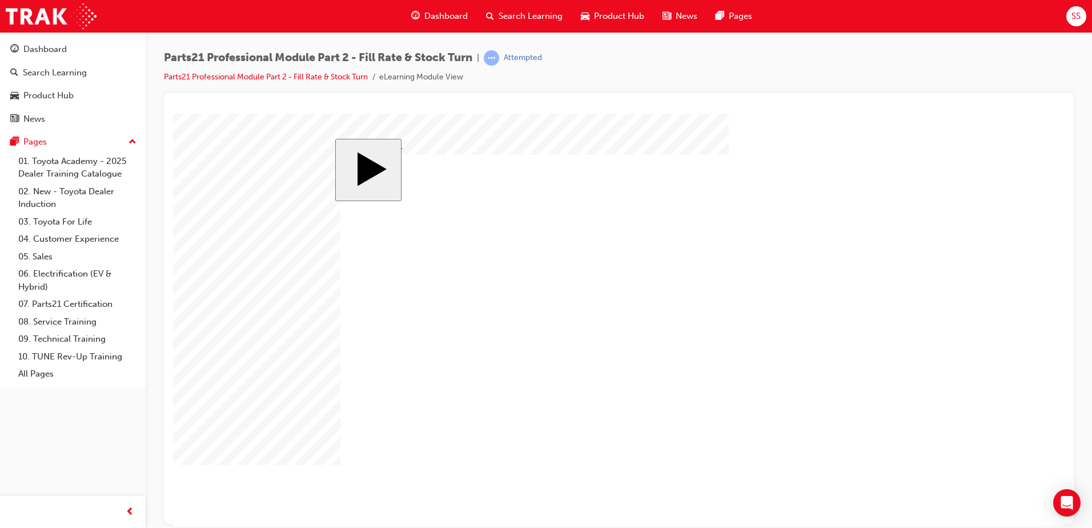
checkbox input "true"
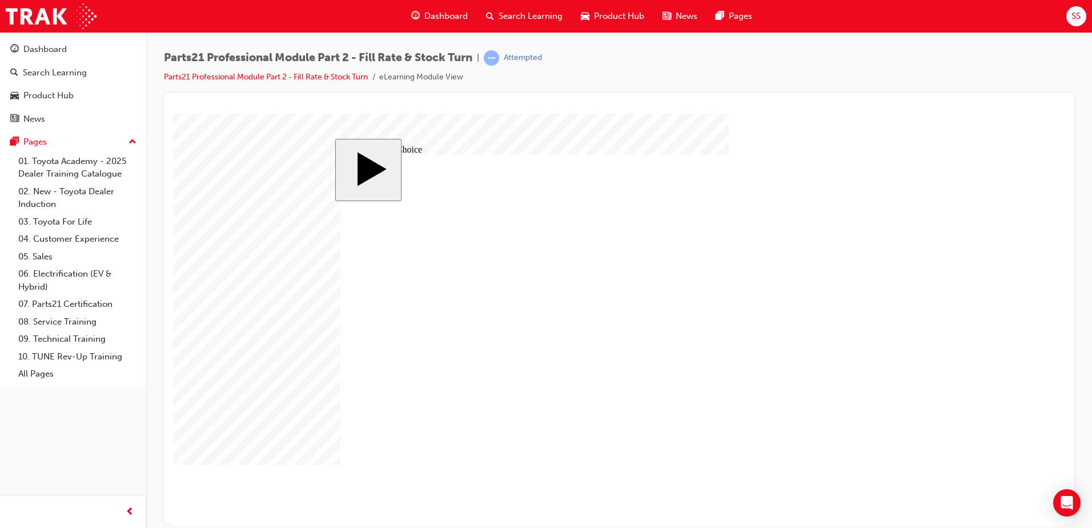
radio input "true"
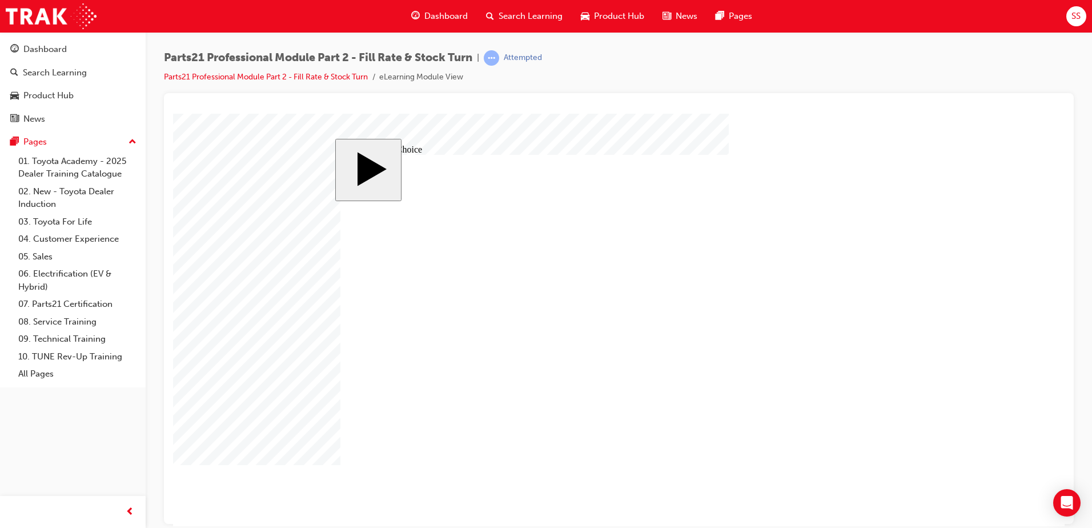
radio input "false"
radio input "true"
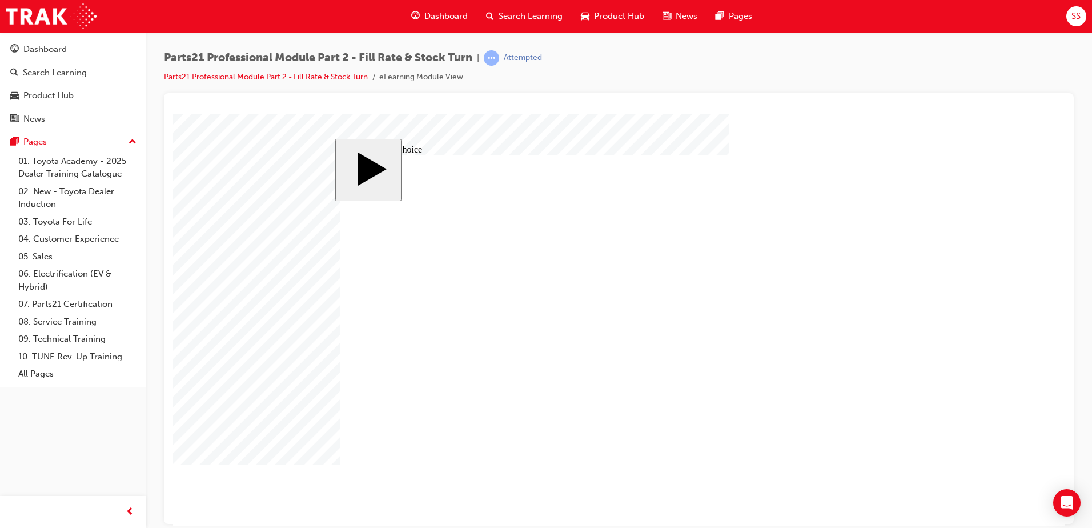
radio input "false"
radio input "true"
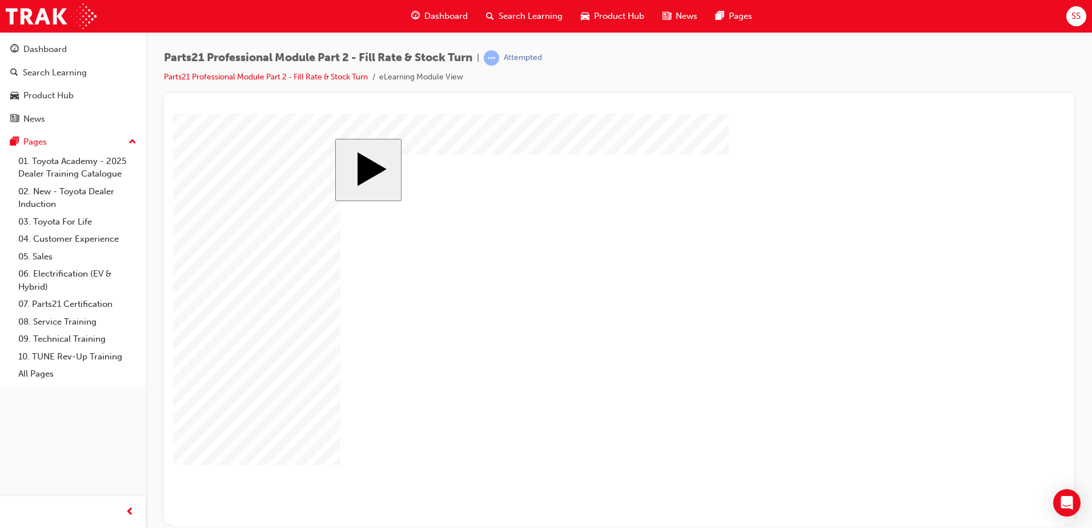
drag, startPoint x: 615, startPoint y: 338, endPoint x: 358, endPoint y: 325, distance: 256.9
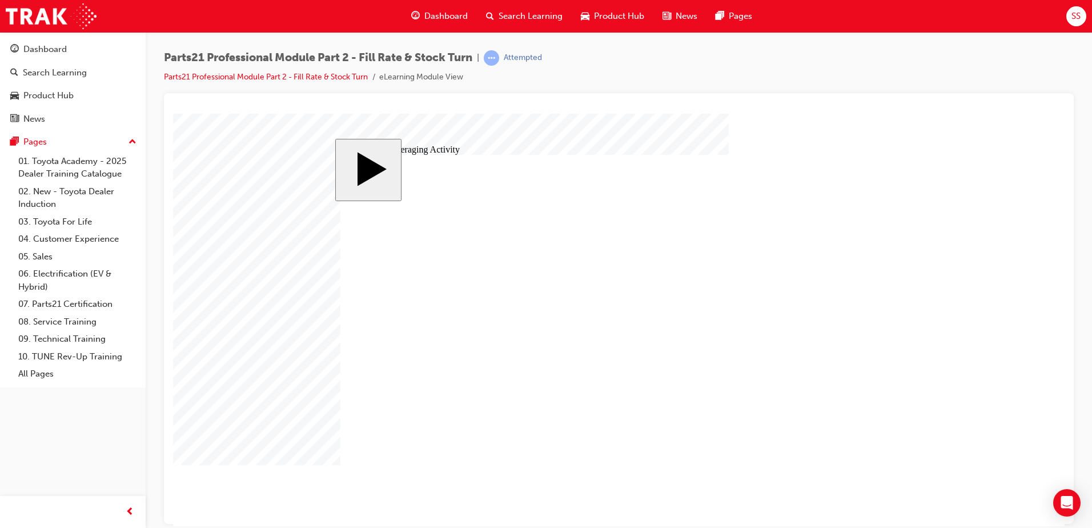
click at [716, 511] on body "slide: Simple Averaging Activity MENU Rectangle 6 HELP Rectangle 6 EXIT Rectang…" at bounding box center [619, 319] width 892 height 413
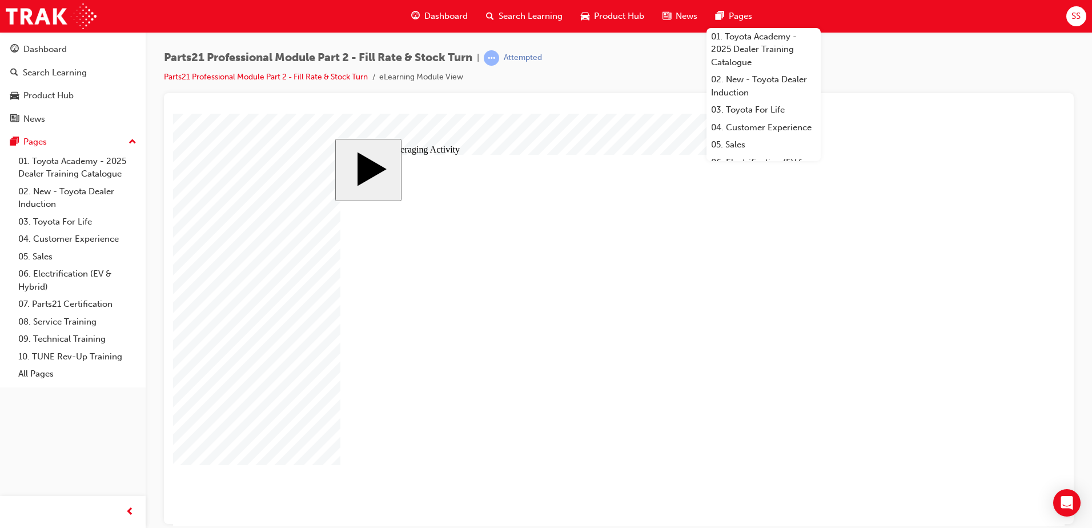
click at [946, 488] on body "slide: Simple Averaging Activity MENU Rectangle 6 HELP Rectangle 6 EXIT Rectang…" at bounding box center [619, 319] width 892 height 413
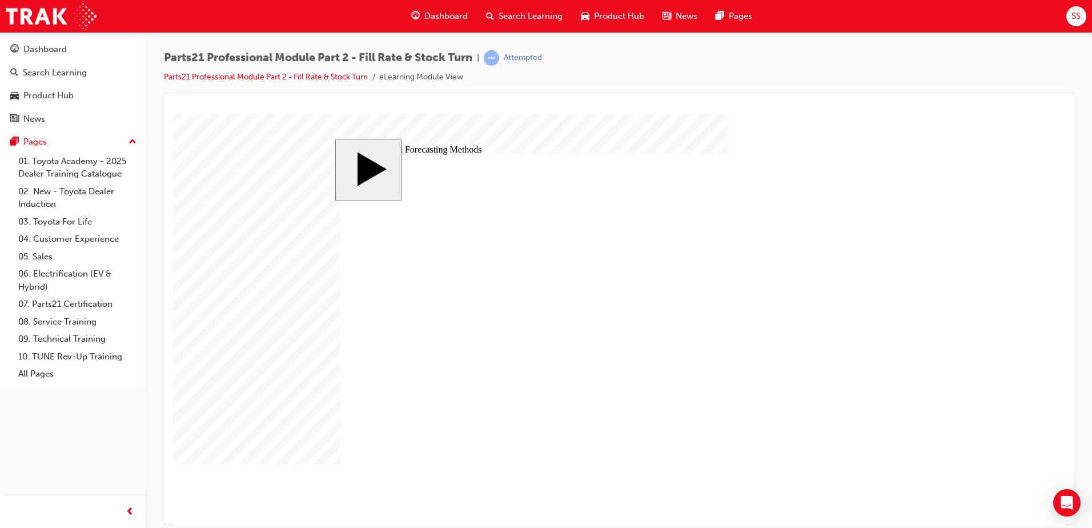
checkbox input "true"
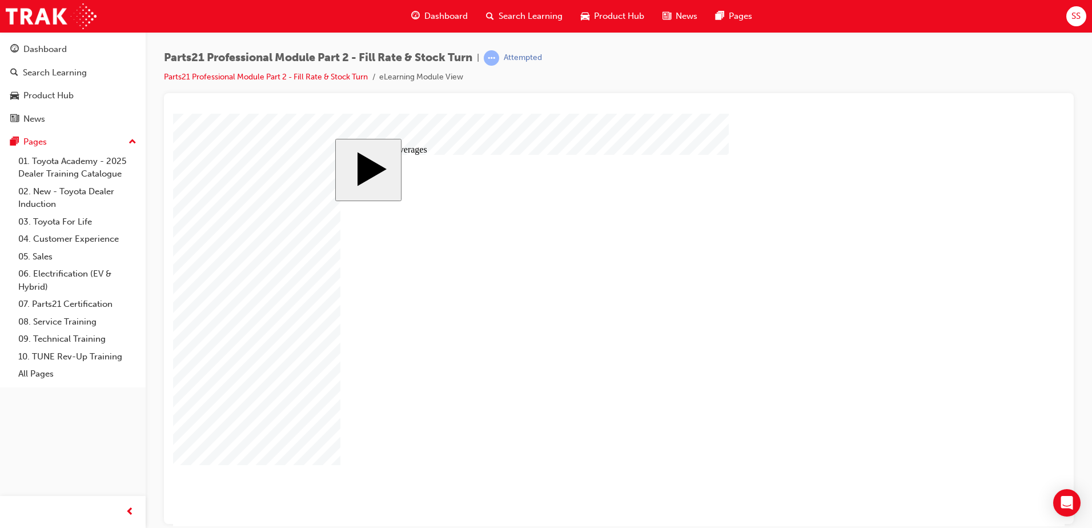
checkbox input "true"
drag, startPoint x: 469, startPoint y: 419, endPoint x: 421, endPoint y: 418, distance: 48.6
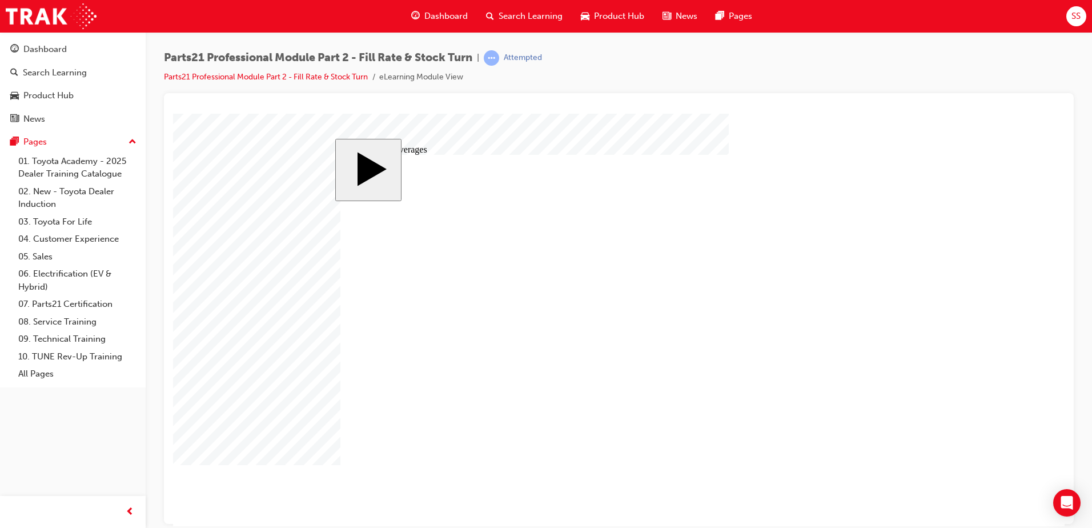
drag, startPoint x: 487, startPoint y: 421, endPoint x: 459, endPoint y: 414, distance: 29.3
checkbox input "true"
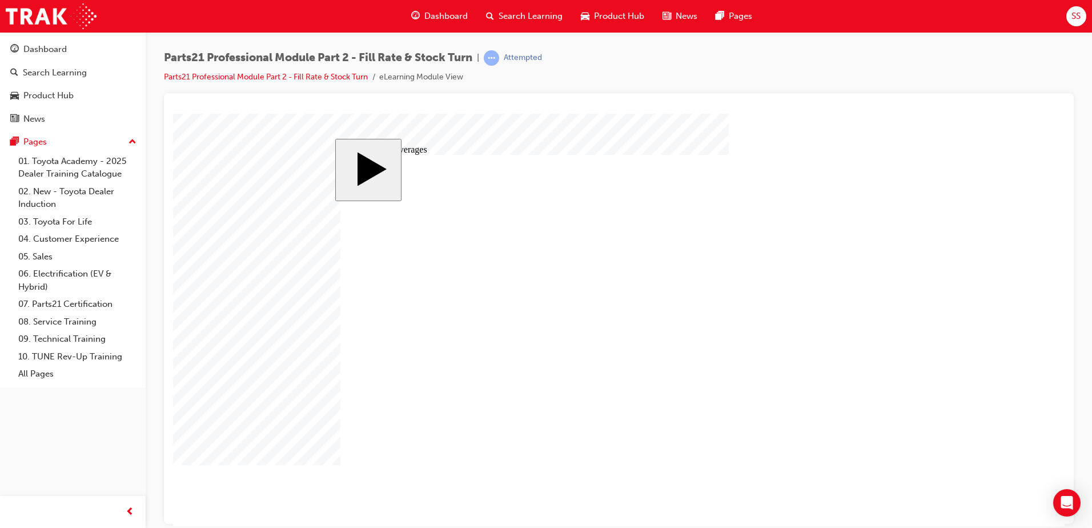
drag, startPoint x: 610, startPoint y: 372, endPoint x: 533, endPoint y: 373, distance: 77.1
drag, startPoint x: 385, startPoint y: 342, endPoint x: 443, endPoint y: 348, distance: 59.2
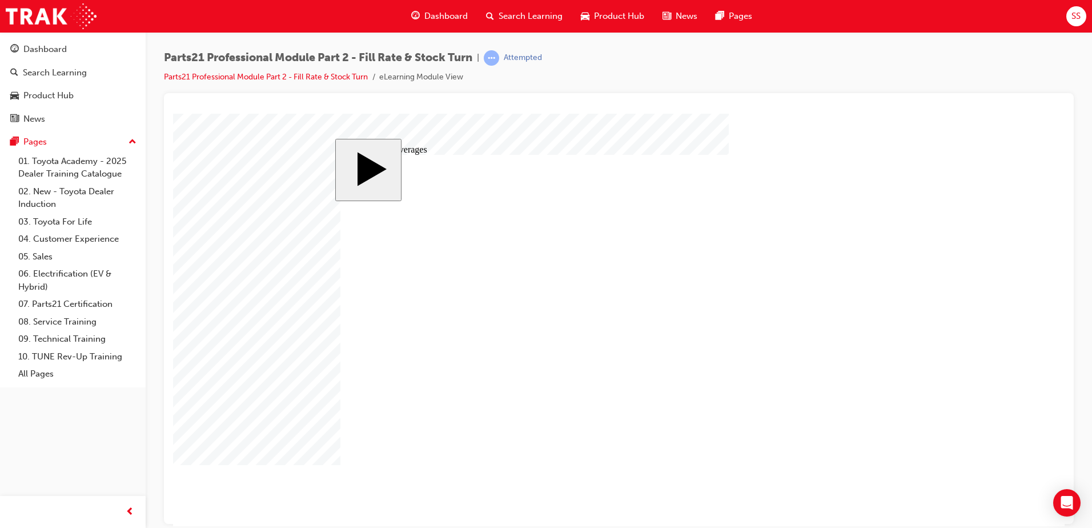
checkbox input "true"
drag, startPoint x: 581, startPoint y: 376, endPoint x: 561, endPoint y: 376, distance: 19.4
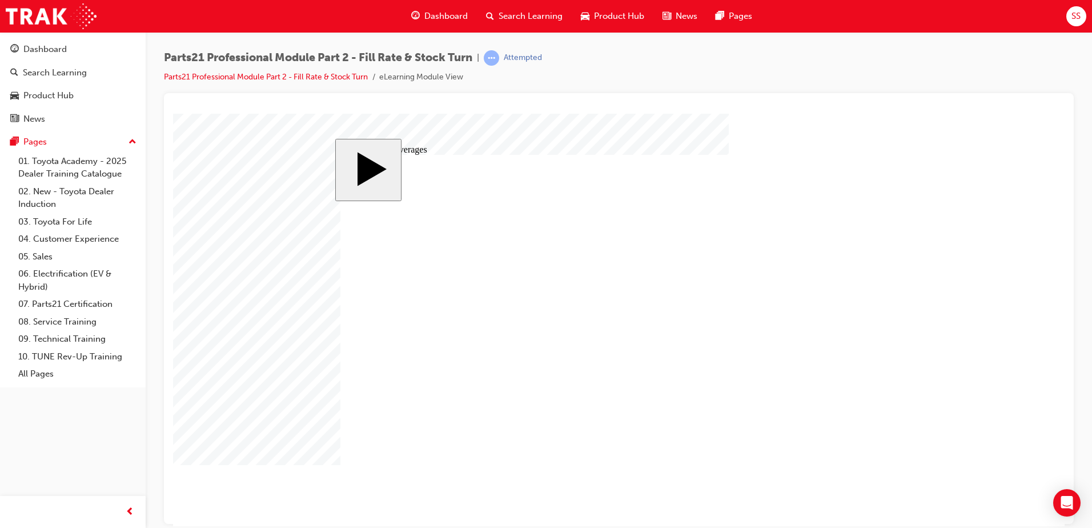
drag, startPoint x: 580, startPoint y: 376, endPoint x: 383, endPoint y: 362, distance: 197.1
drag, startPoint x: 578, startPoint y: 379, endPoint x: 543, endPoint y: 377, distance: 34.9
drag, startPoint x: 573, startPoint y: 375, endPoint x: 535, endPoint y: 373, distance: 38.4
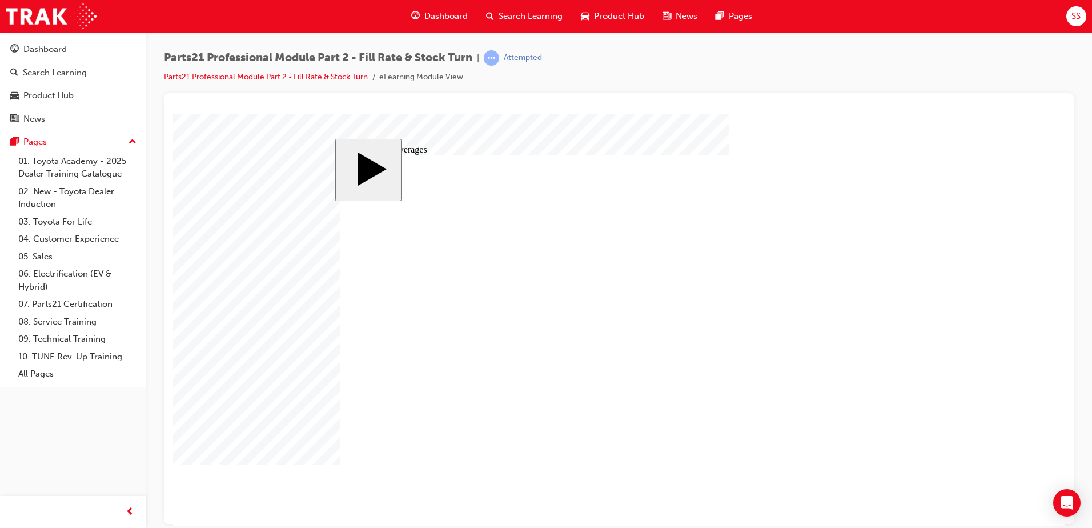
drag, startPoint x: 606, startPoint y: 378, endPoint x: 506, endPoint y: 371, distance: 99.6
drag, startPoint x: 597, startPoint y: 373, endPoint x: 411, endPoint y: 373, distance: 185.7
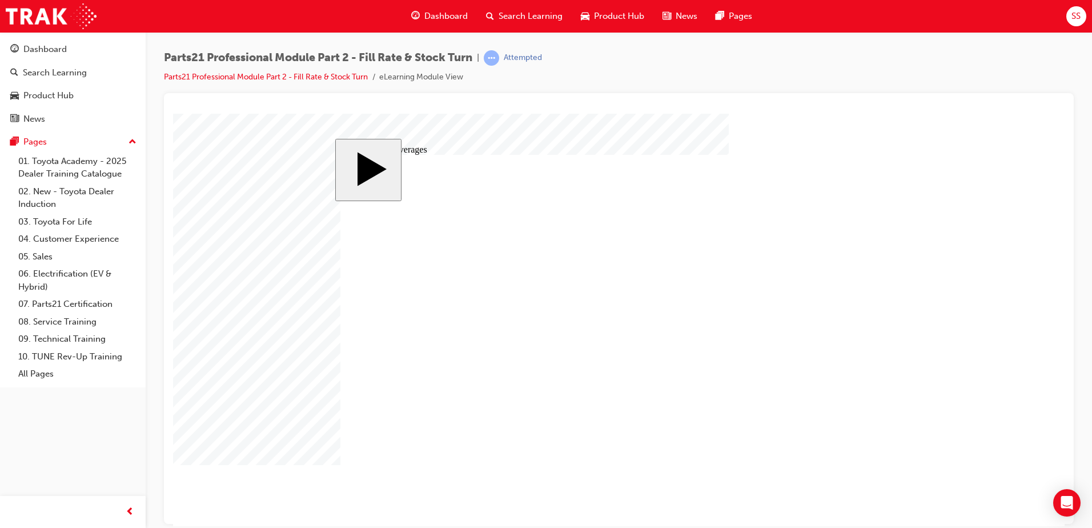
radio input "true"
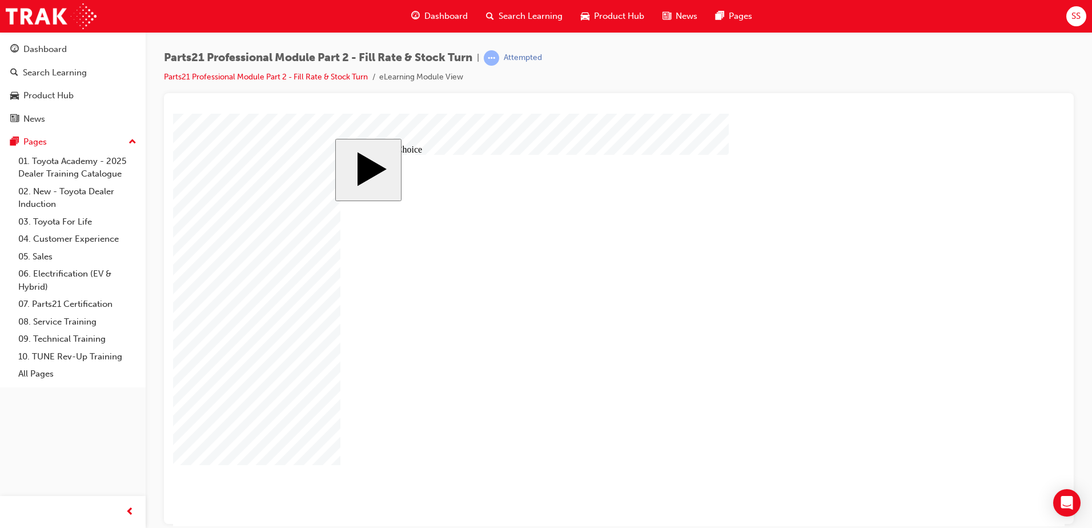
radio input "true"
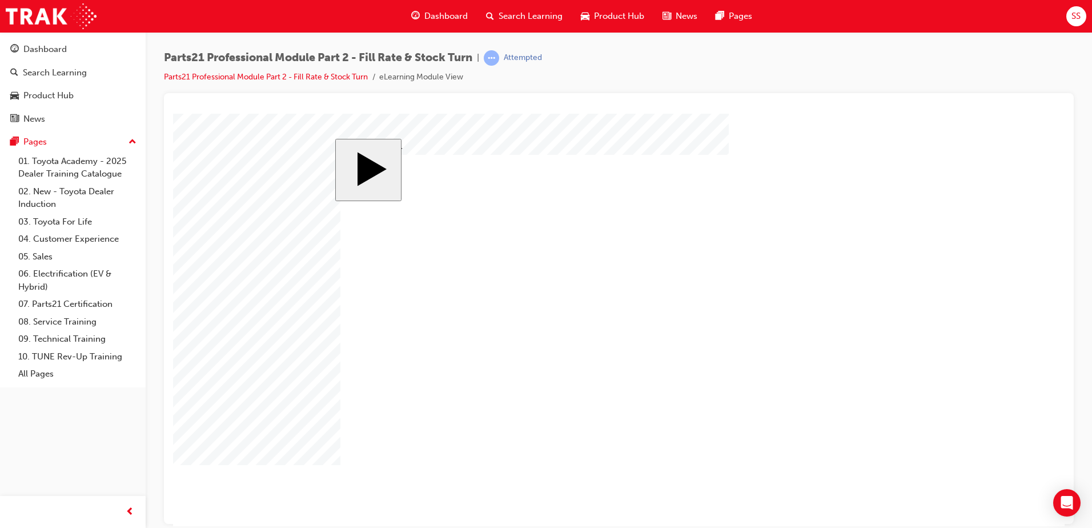
drag, startPoint x: 790, startPoint y: 424, endPoint x: 727, endPoint y: 386, distance: 72.8
drag, startPoint x: 439, startPoint y: 440, endPoint x: 509, endPoint y: 401, distance: 79.3
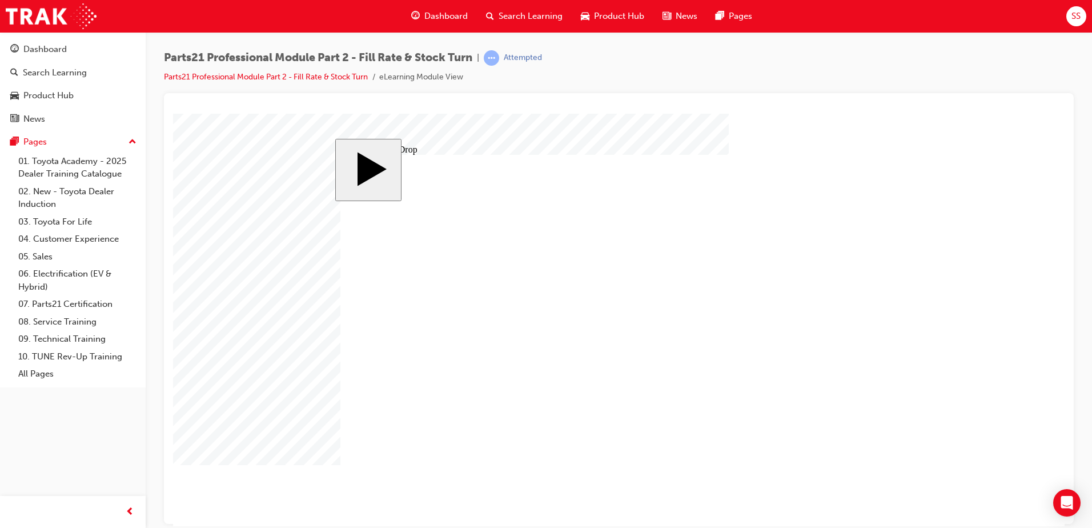
drag, startPoint x: 722, startPoint y: 387, endPoint x: 790, endPoint y: 429, distance: 79.5
drag, startPoint x: 554, startPoint y: 429, endPoint x: 718, endPoint y: 382, distance: 170.6
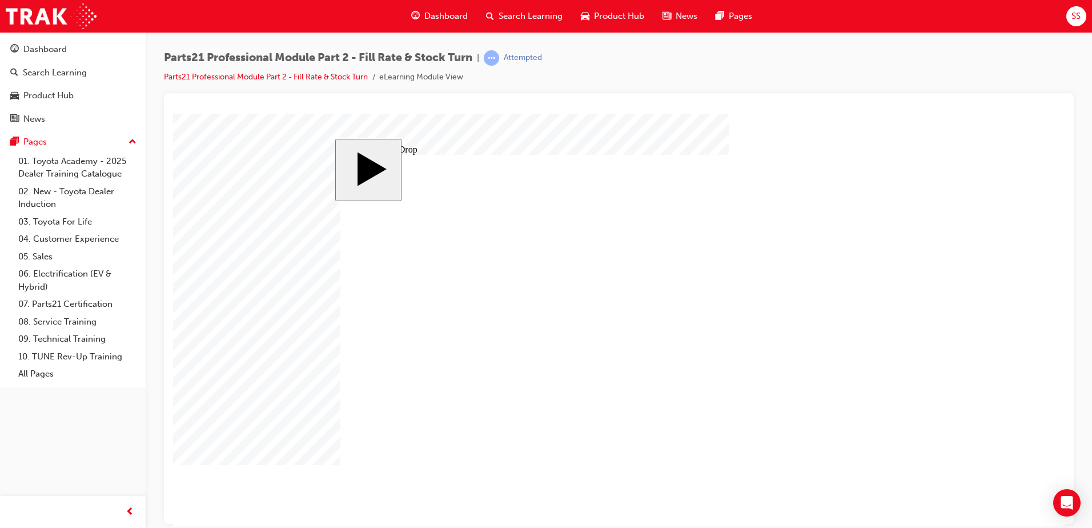
drag, startPoint x: 692, startPoint y: 374, endPoint x: 582, endPoint y: 430, distance: 123.7
drag, startPoint x: 459, startPoint y: 397, endPoint x: 727, endPoint y: 383, distance: 268.3
drag, startPoint x: 656, startPoint y: 412, endPoint x: 524, endPoint y: 370, distance: 138.6
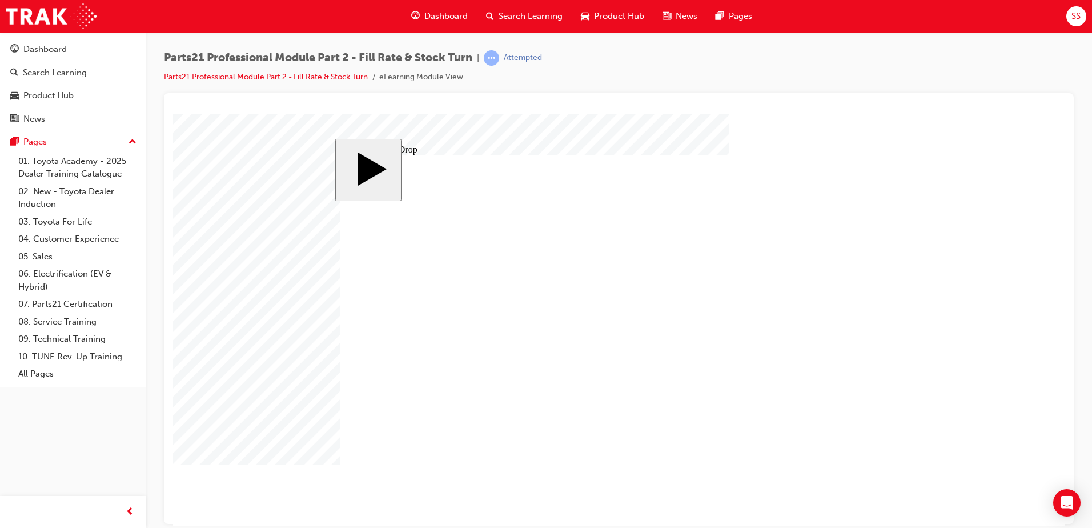
drag, startPoint x: 534, startPoint y: 377, endPoint x: 470, endPoint y: 417, distance: 75.7
drag, startPoint x: 707, startPoint y: 375, endPoint x: 434, endPoint y: 418, distance: 275.9
drag, startPoint x: 722, startPoint y: 404, endPoint x: 712, endPoint y: 380, distance: 26.1
drag, startPoint x: 682, startPoint y: 422, endPoint x: 510, endPoint y: 396, distance: 174.5
drag, startPoint x: 510, startPoint y: 396, endPoint x: 554, endPoint y: 405, distance: 44.9
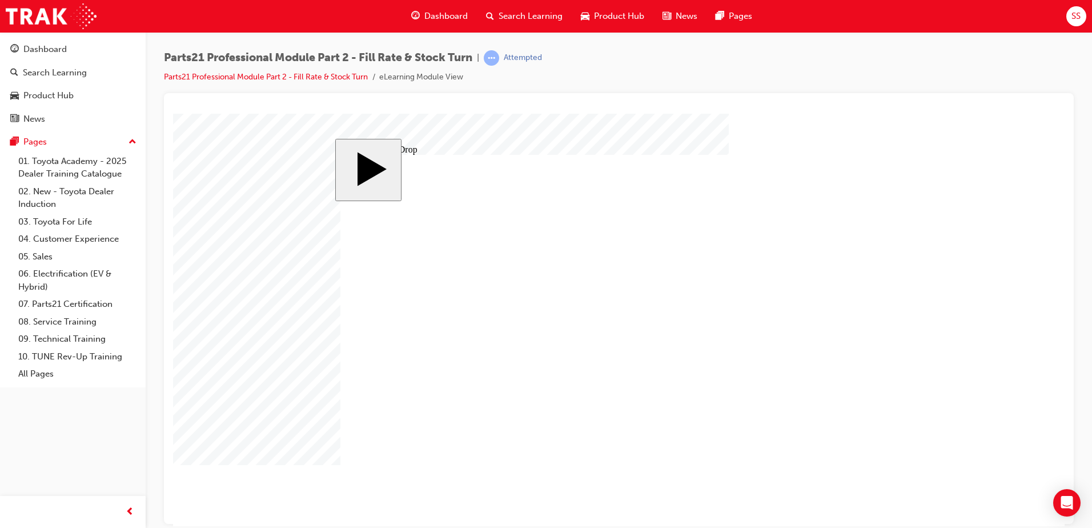
drag, startPoint x: 538, startPoint y: 377, endPoint x: 648, endPoint y: 419, distance: 118.1
drag, startPoint x: 733, startPoint y: 387, endPoint x: 793, endPoint y: 418, distance: 67.5
drag, startPoint x: 691, startPoint y: 429, endPoint x: 533, endPoint y: 387, distance: 163.0
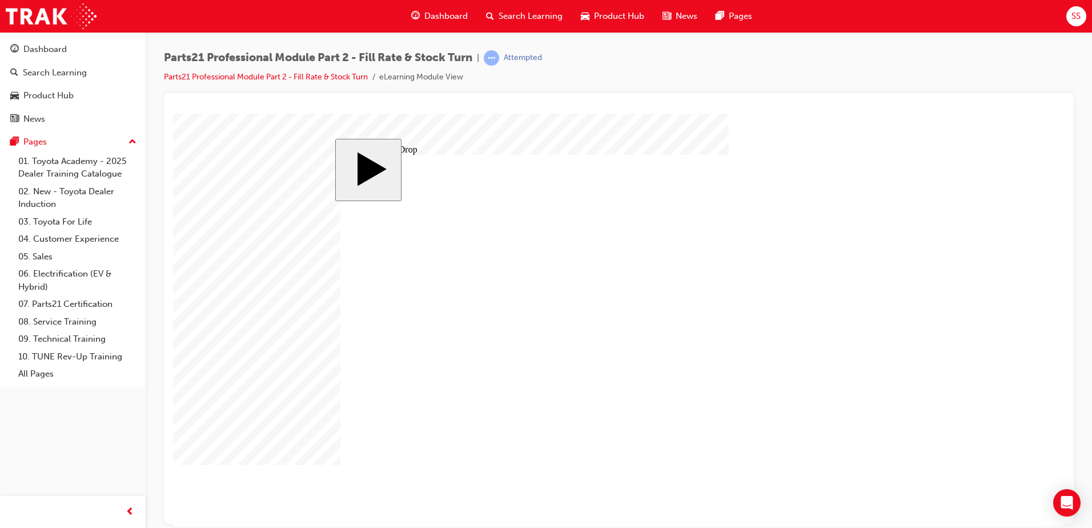
drag, startPoint x: 726, startPoint y: 377, endPoint x: 677, endPoint y: 420, distance: 65.2
drag, startPoint x: 562, startPoint y: 427, endPoint x: 514, endPoint y: 442, distance: 50.4
drag, startPoint x: 437, startPoint y: 425, endPoint x: 711, endPoint y: 384, distance: 277.9
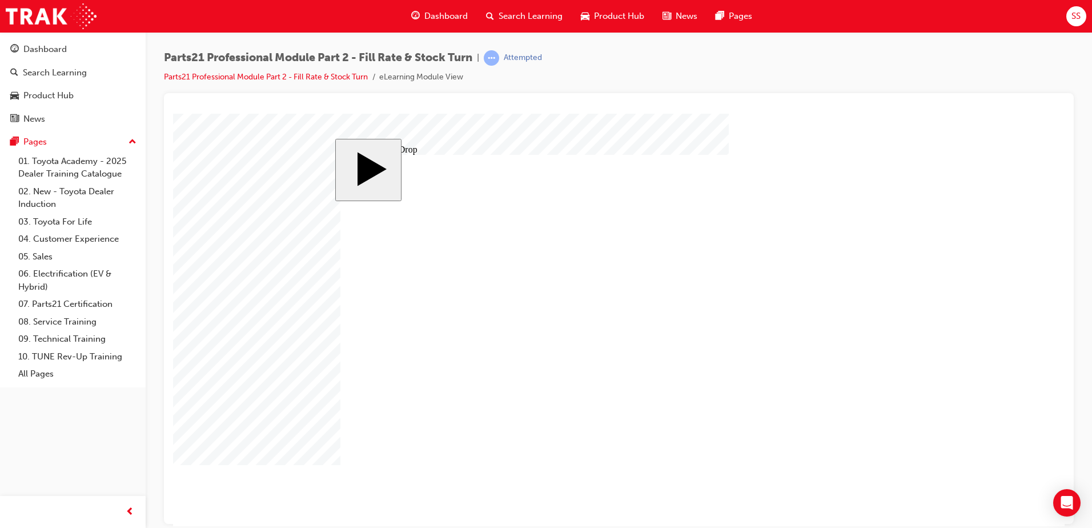
drag, startPoint x: 719, startPoint y: 377, endPoint x: 716, endPoint y: 416, distance: 39.0
drag, startPoint x: 769, startPoint y: 414, endPoint x: 717, endPoint y: 394, distance: 55.9
drag, startPoint x: 604, startPoint y: 353, endPoint x: 586, endPoint y: 384, distance: 35.6
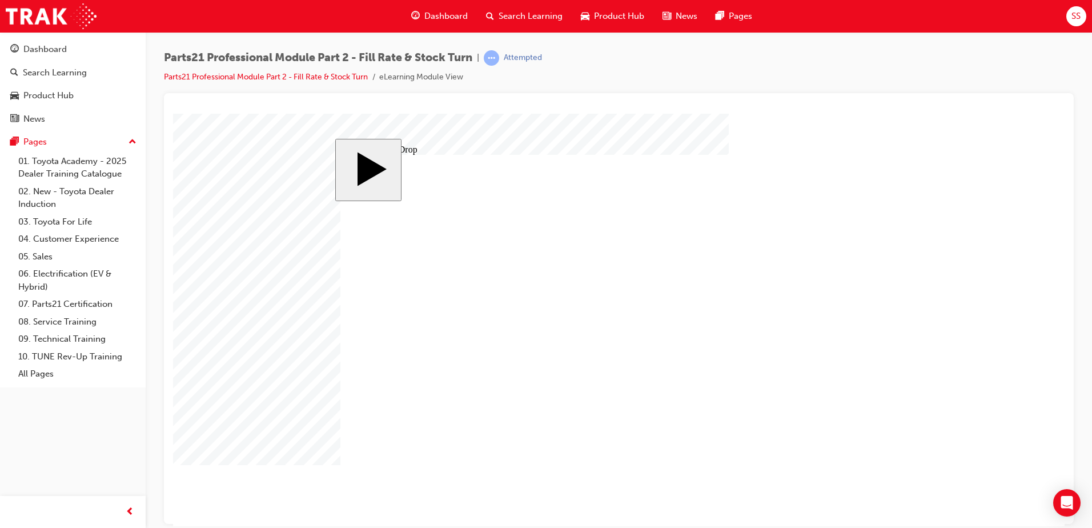
drag, startPoint x: 707, startPoint y: 369, endPoint x: 677, endPoint y: 406, distance: 48.3
drag, startPoint x: 587, startPoint y: 423, endPoint x: 734, endPoint y: 385, distance: 151.8
drag, startPoint x: 554, startPoint y: 247, endPoint x: 642, endPoint y: 265, distance: 89.8
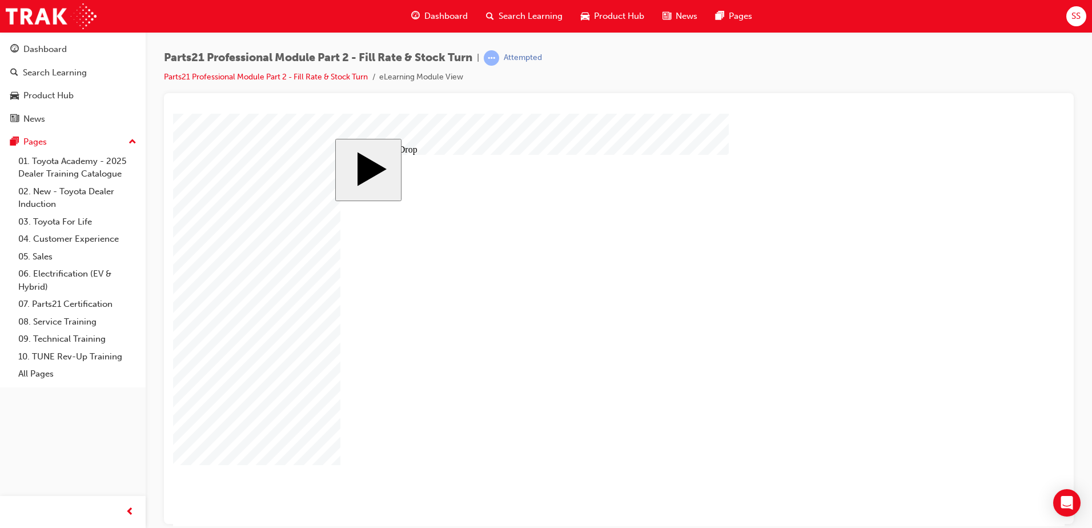
drag, startPoint x: 467, startPoint y: 255, endPoint x: 676, endPoint y: 270, distance: 209.7
drag, startPoint x: 387, startPoint y: 264, endPoint x: 644, endPoint y: 336, distance: 266.5
drag, startPoint x: 381, startPoint y: 325, endPoint x: 640, endPoint y: 337, distance: 259.7
drag, startPoint x: 462, startPoint y: 322, endPoint x: 694, endPoint y: 330, distance: 232.1
drag, startPoint x: 520, startPoint y: 333, endPoint x: 524, endPoint y: 342, distance: 9.5
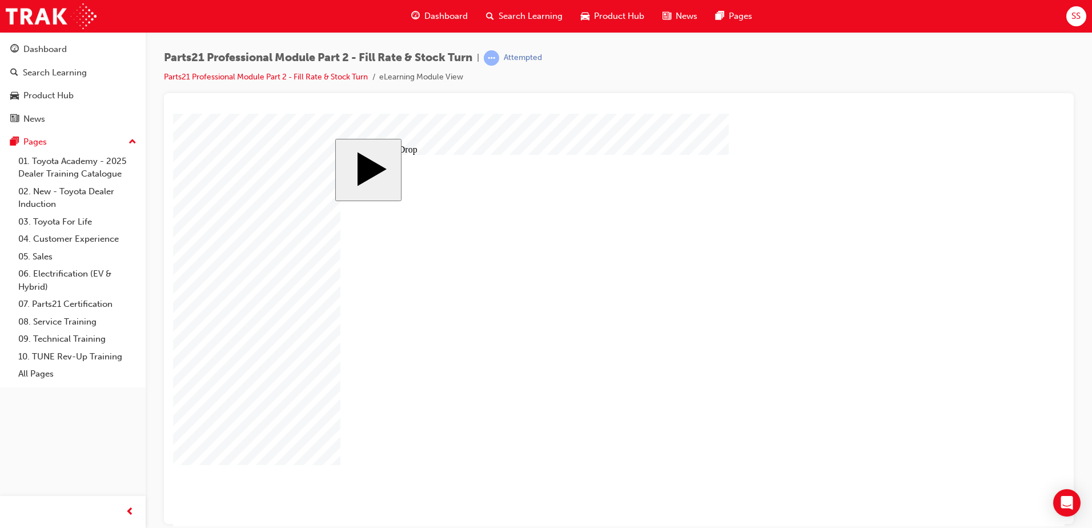
drag, startPoint x: 391, startPoint y: 393, endPoint x: 826, endPoint y: 316, distance: 442.2
drag, startPoint x: 565, startPoint y: 324, endPoint x: 663, endPoint y: 374, distance: 110.4
